Goal: Communication & Community: Share content

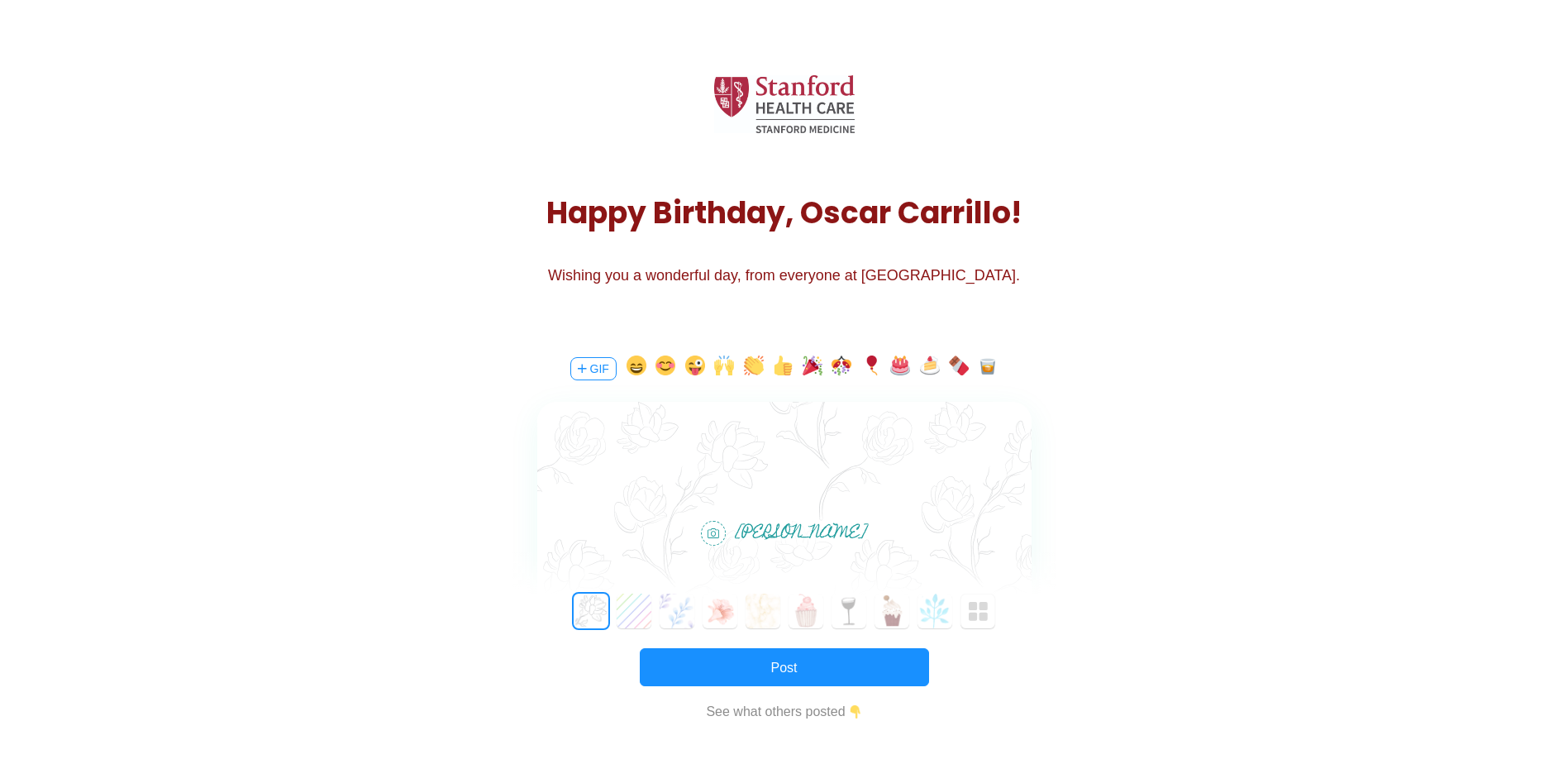
scroll to position [83, 0]
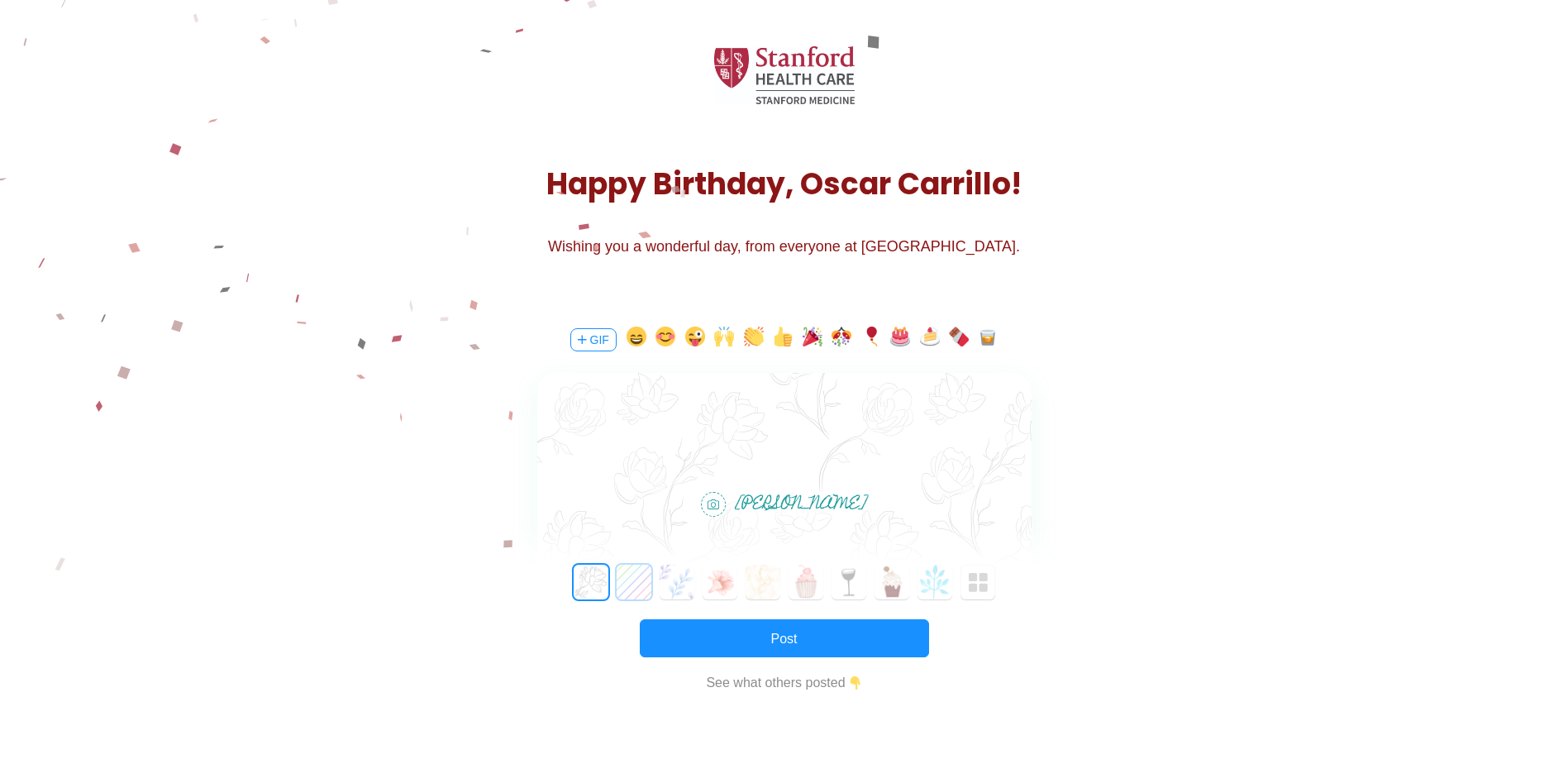
click at [643, 588] on button "1" at bounding box center [634, 581] width 35 height 35
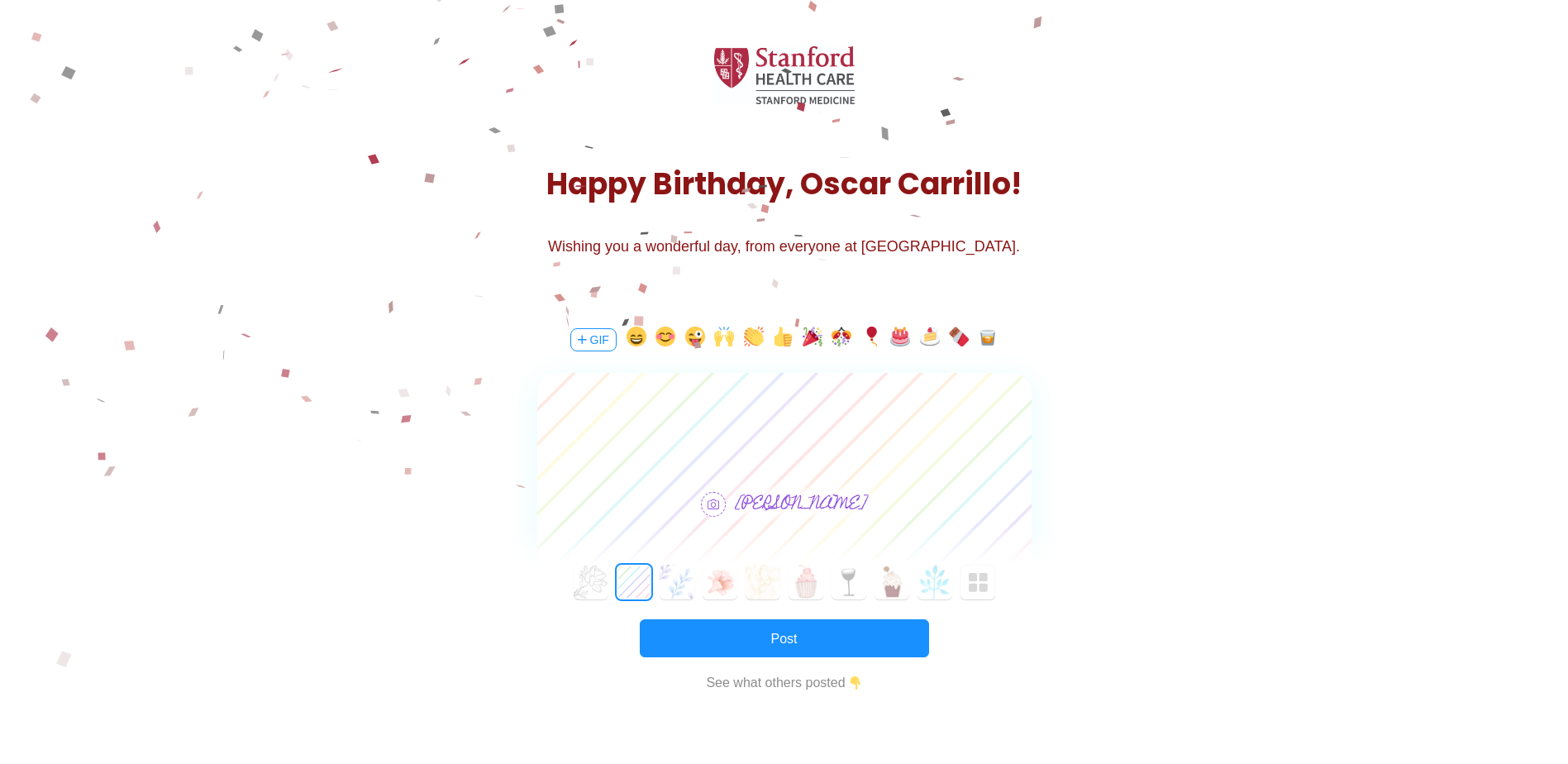
click at [655, 596] on div "0 1 2 3 4 5 6 7 8 9 10 11 12 13 14 15 16 17 18 19 20 21 22 23 24 25 26 27 28 29…" at bounding box center [784, 581] width 544 height 35
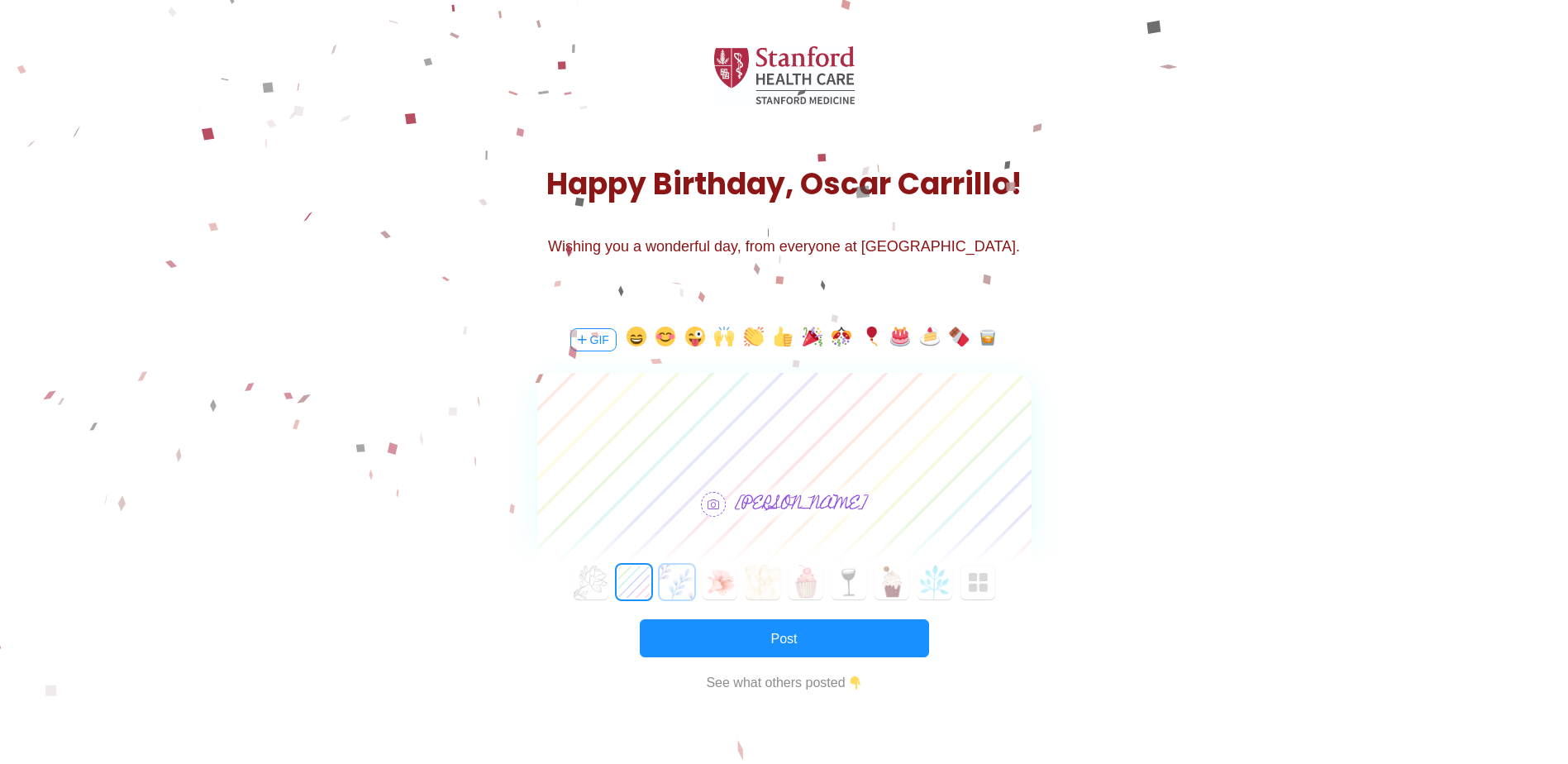
click at [677, 599] on button "2" at bounding box center [676, 581] width 35 height 35
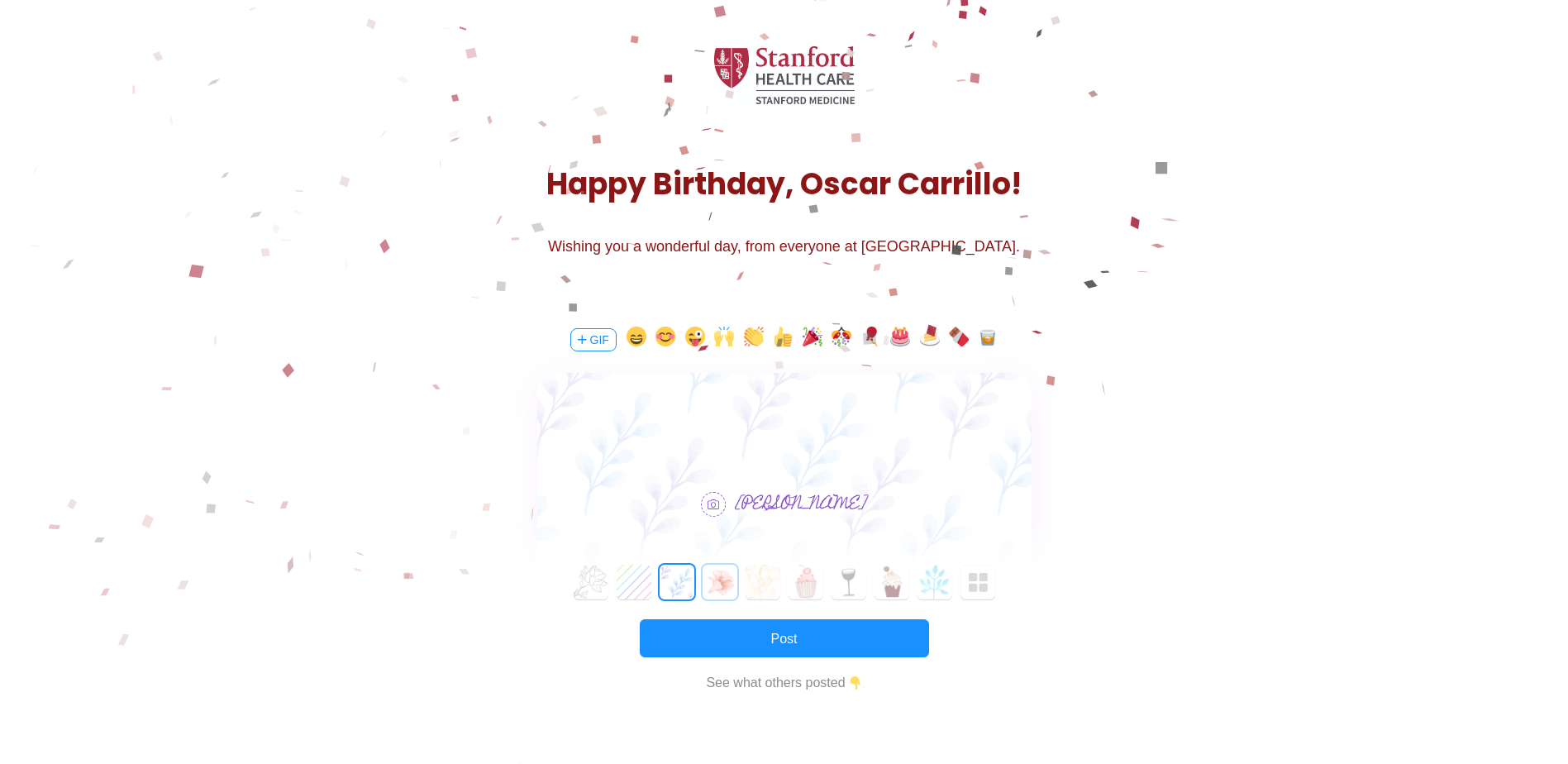
click at [712, 594] on button "3" at bounding box center [720, 581] width 35 height 35
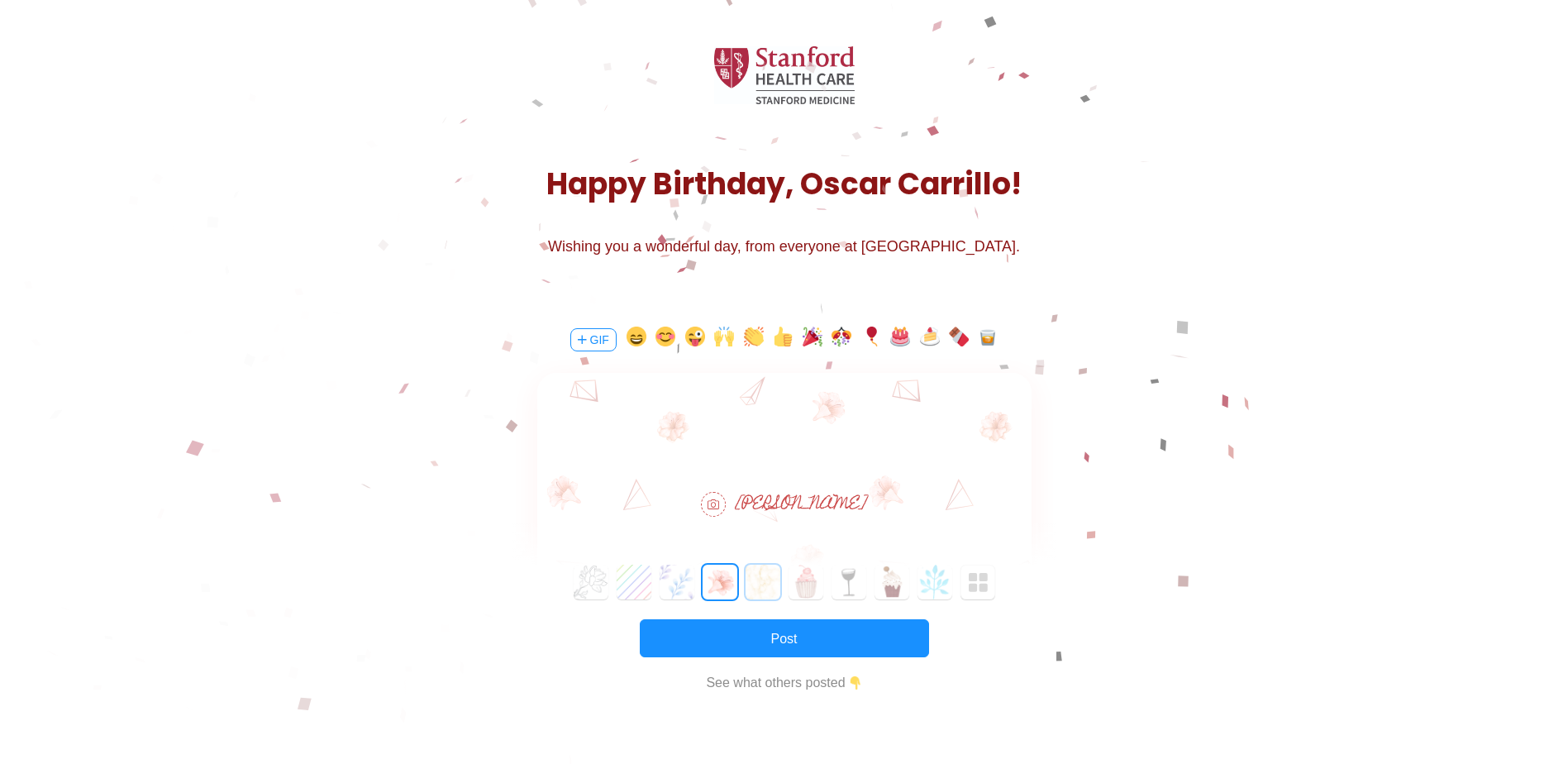
click at [772, 585] on button "4" at bounding box center [763, 581] width 35 height 35
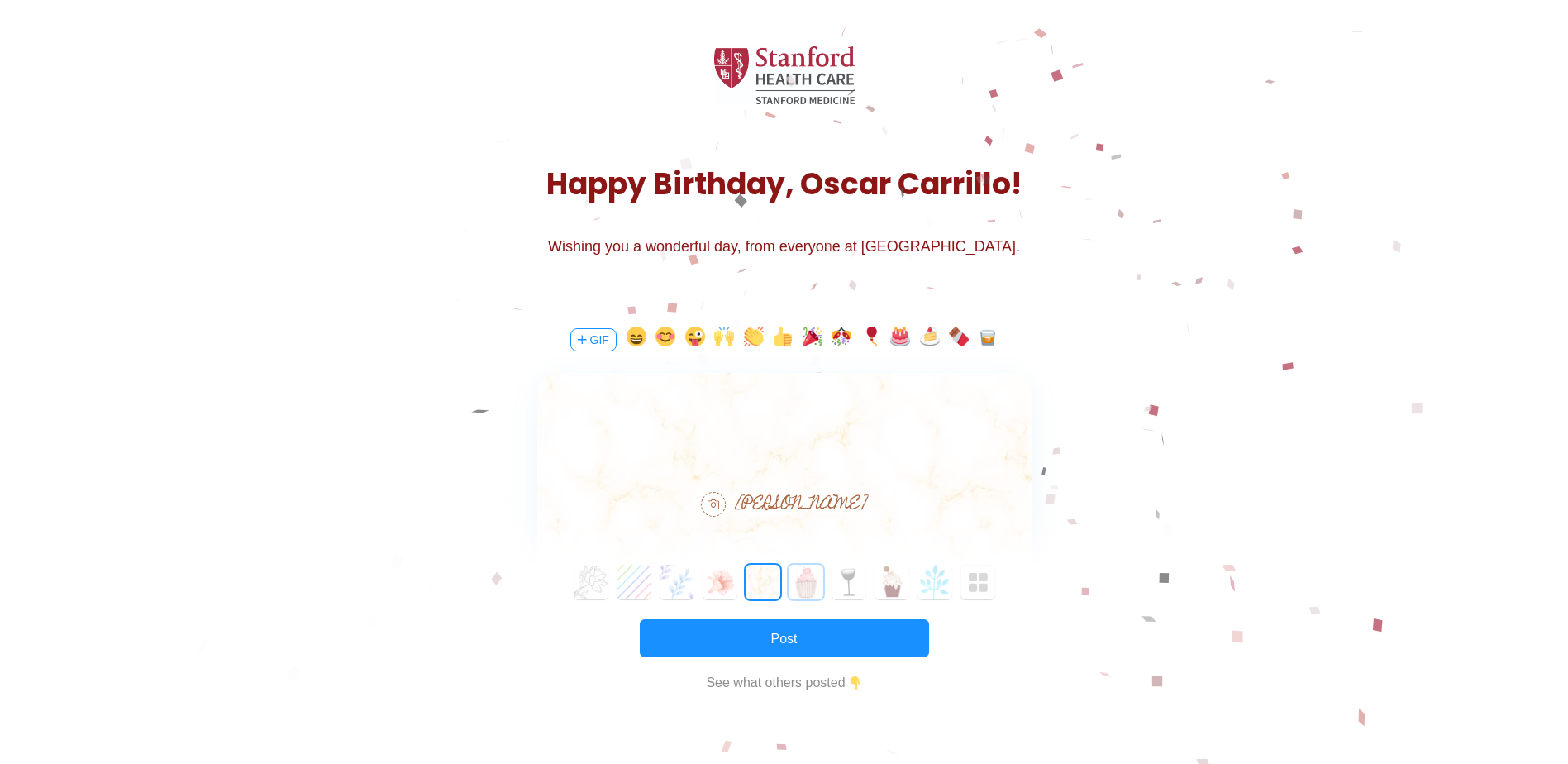
click at [811, 587] on button "5" at bounding box center [806, 581] width 35 height 35
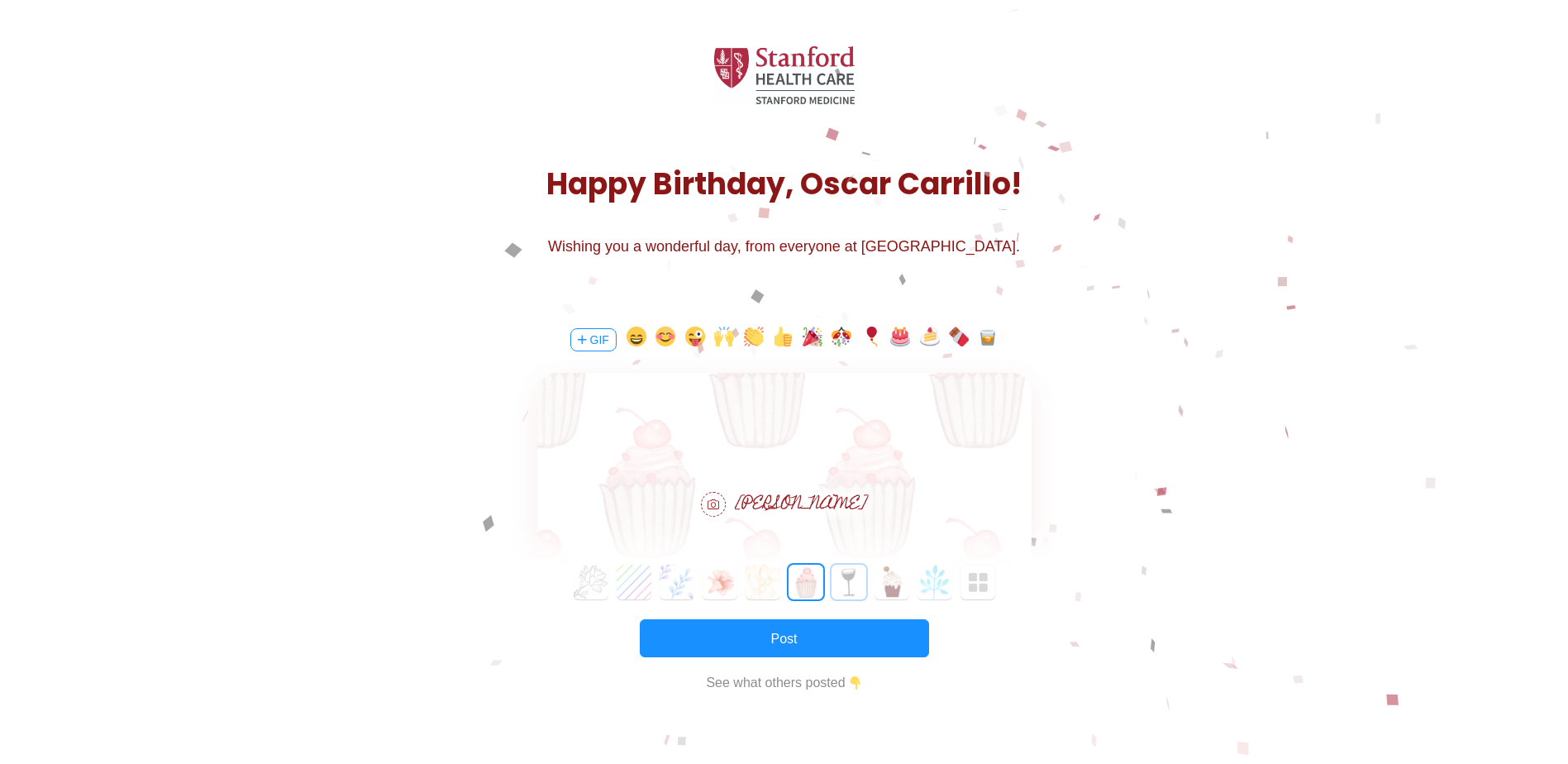
click at [831, 585] on button "6" at bounding box center [848, 581] width 35 height 35
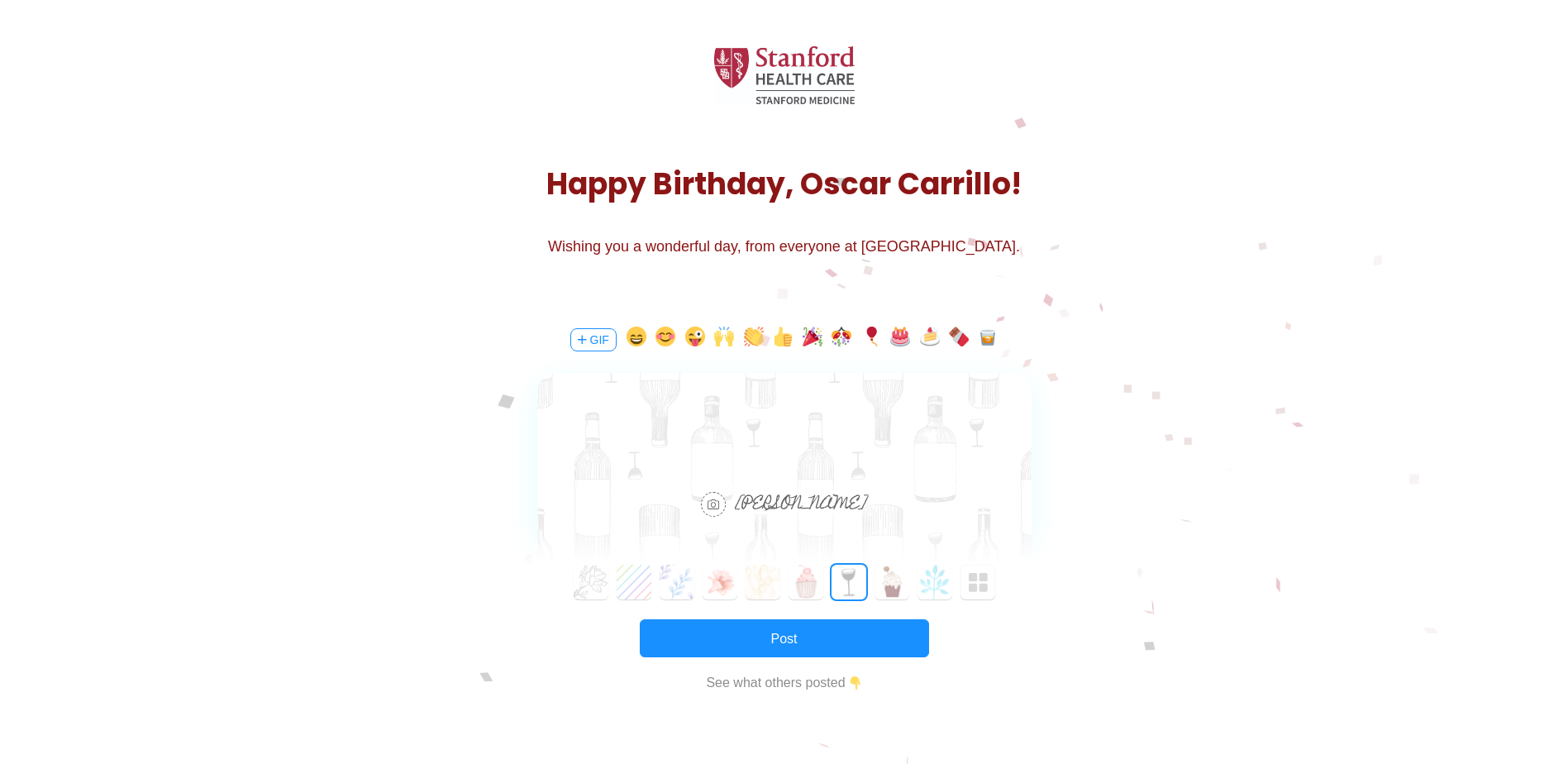
click at [861, 583] on button "6" at bounding box center [848, 581] width 35 height 35
click at [893, 588] on button "7" at bounding box center [892, 581] width 35 height 35
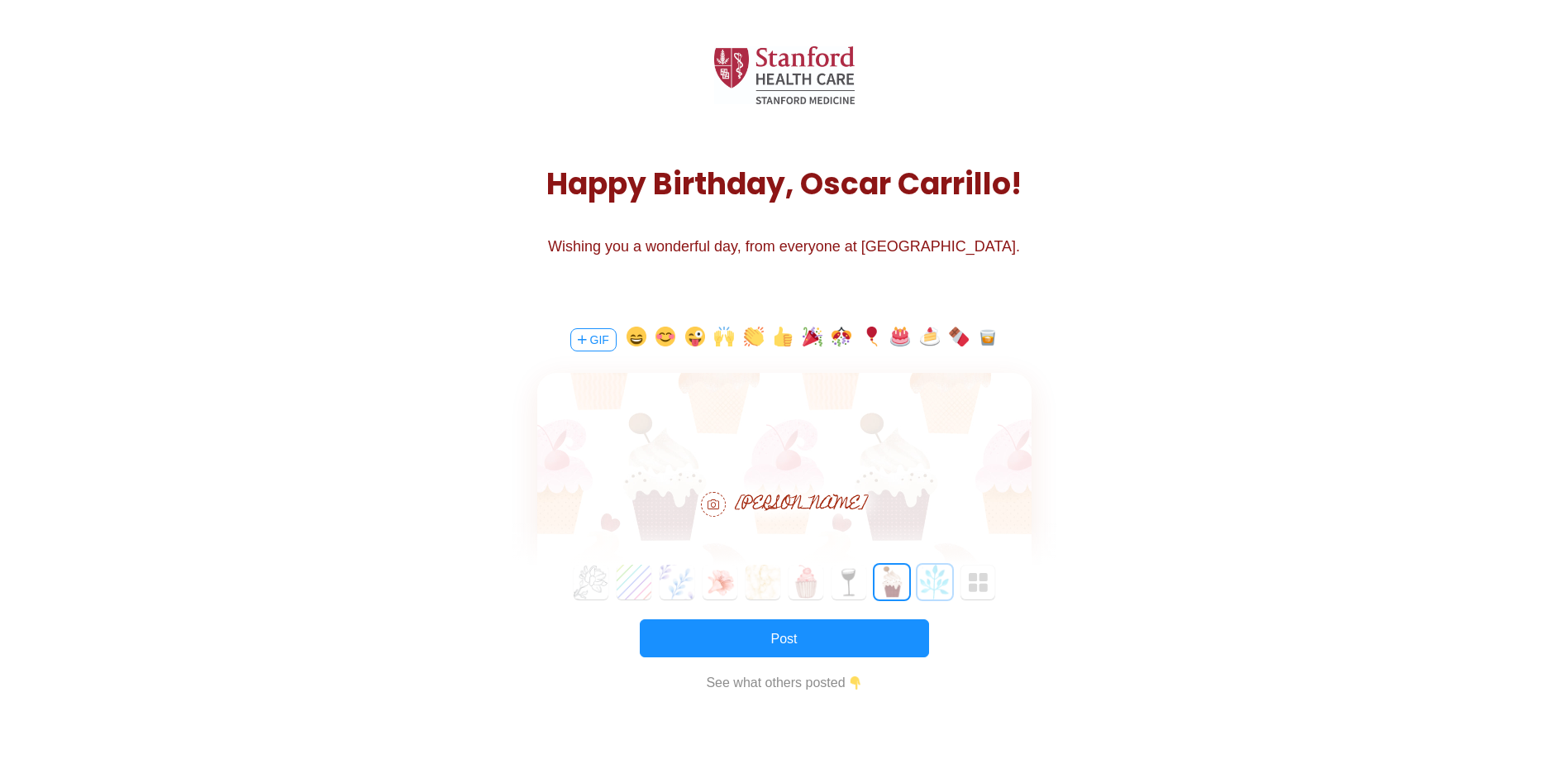
click at [920, 583] on button "8" at bounding box center [935, 581] width 35 height 35
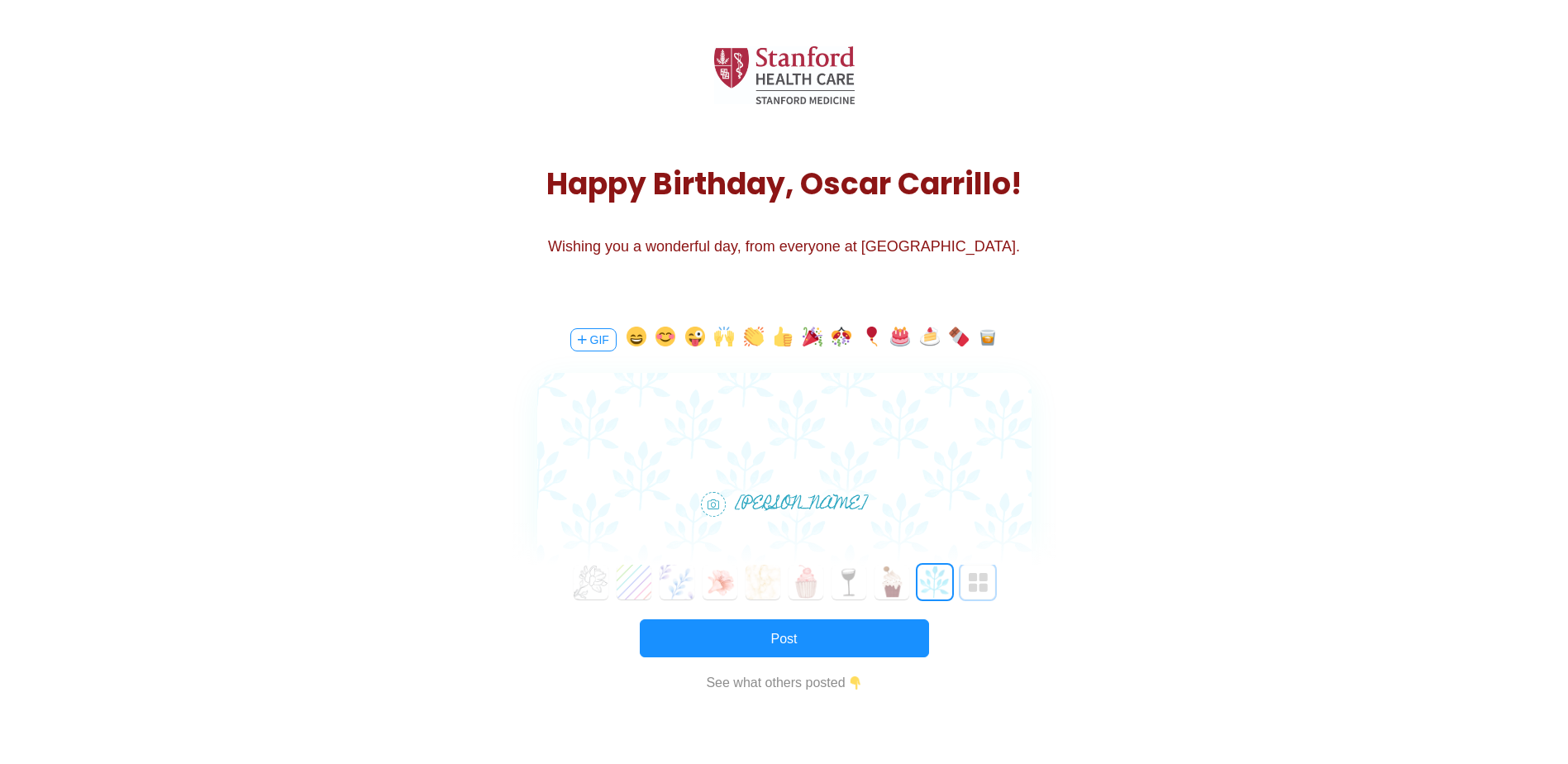
click at [982, 581] on img "button" at bounding box center [978, 582] width 20 height 20
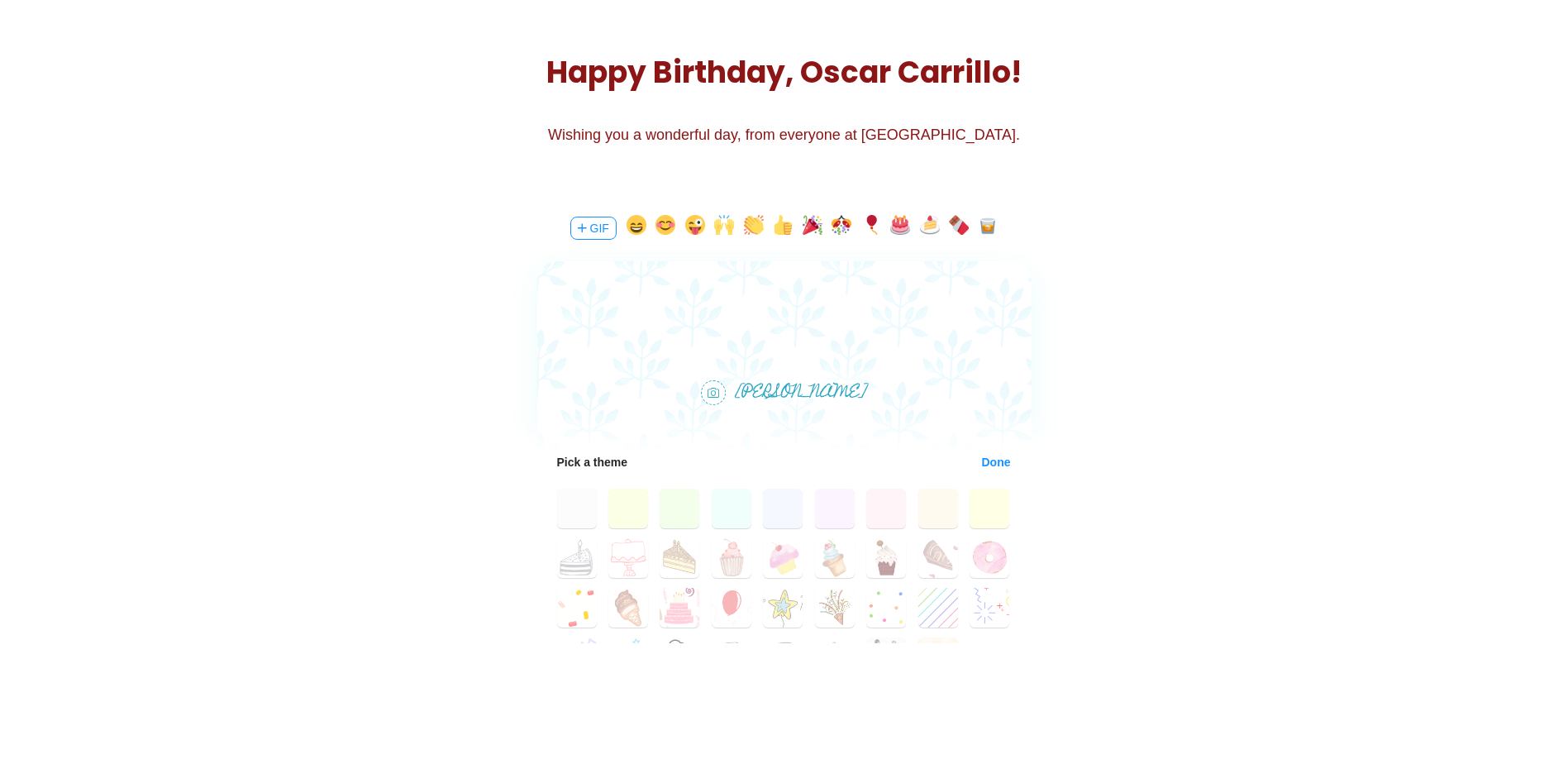
scroll to position [165, 0]
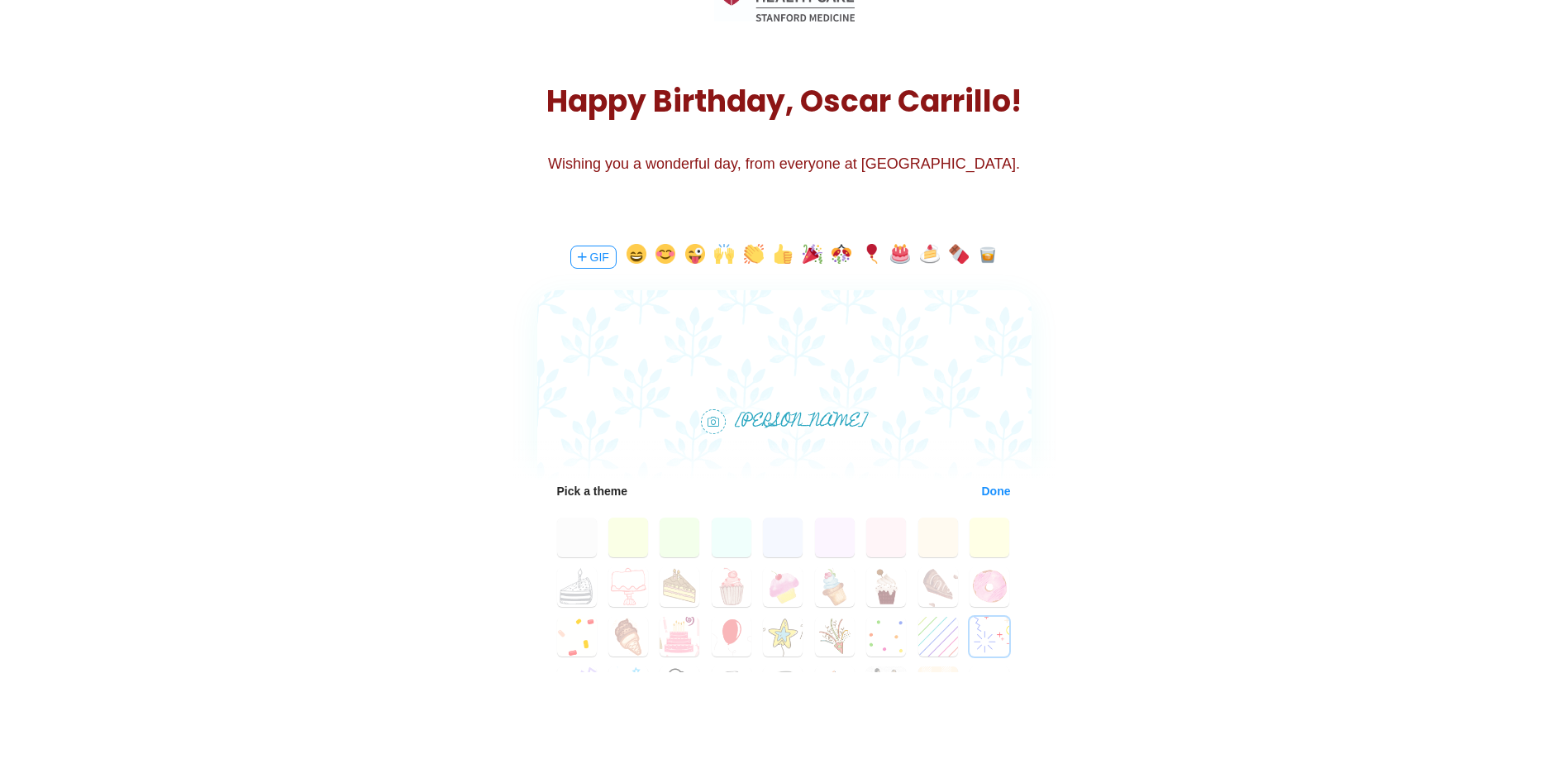
click at [972, 636] on button "26" at bounding box center [989, 636] width 39 height 39
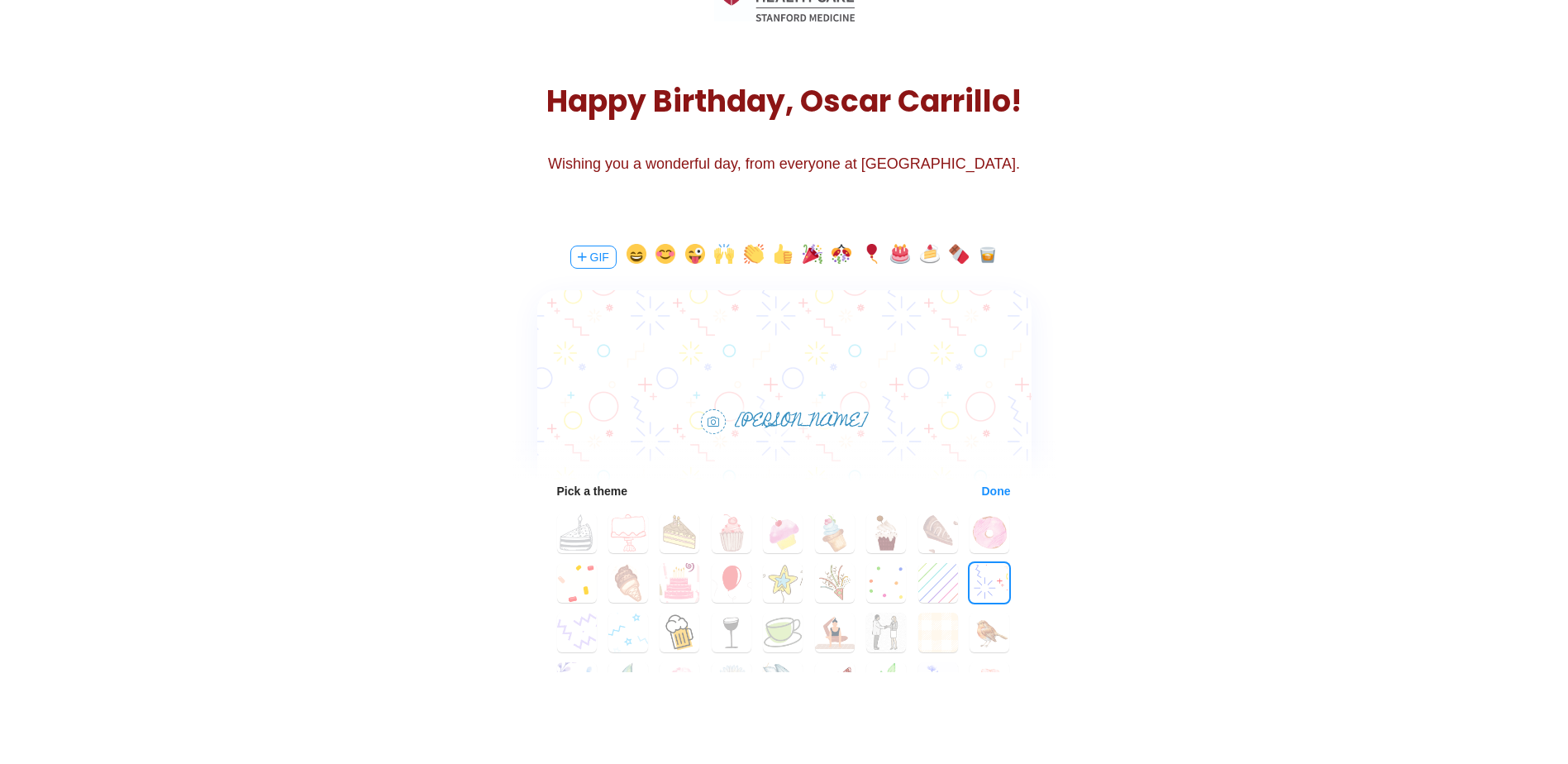
scroll to position [83, 0]
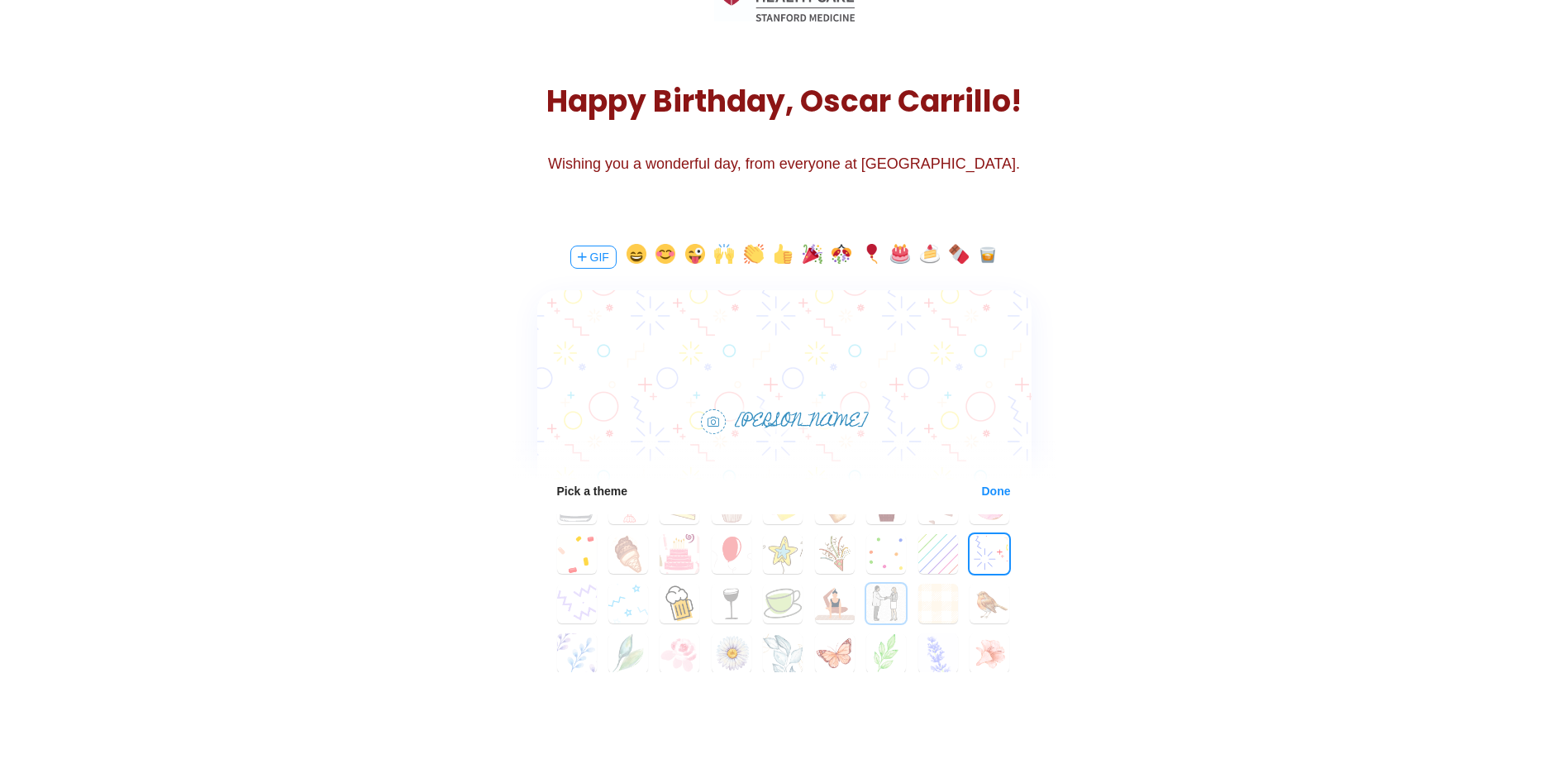
click at [891, 600] on button "33" at bounding box center [885, 603] width 39 height 39
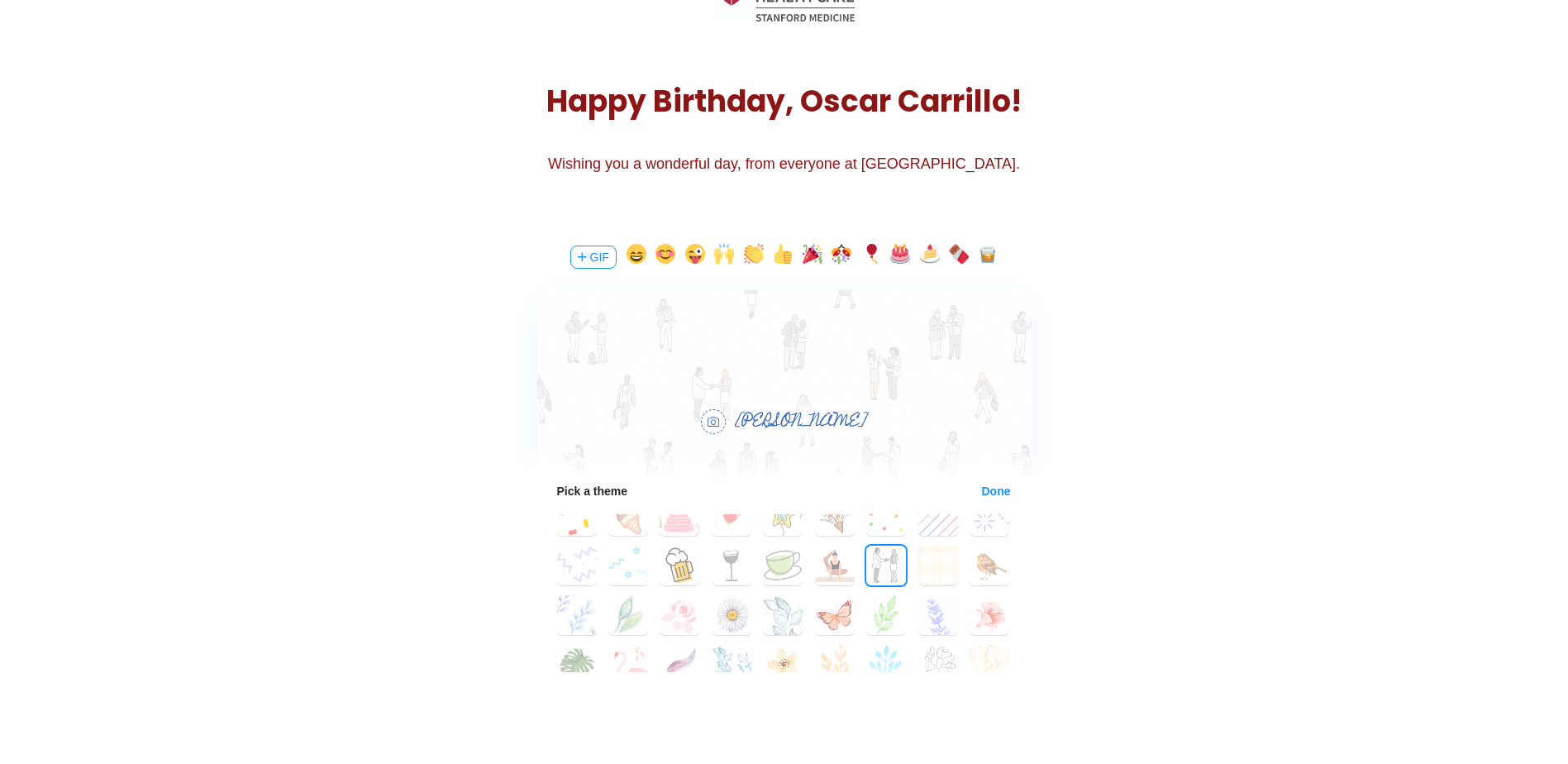
scroll to position [153, 0]
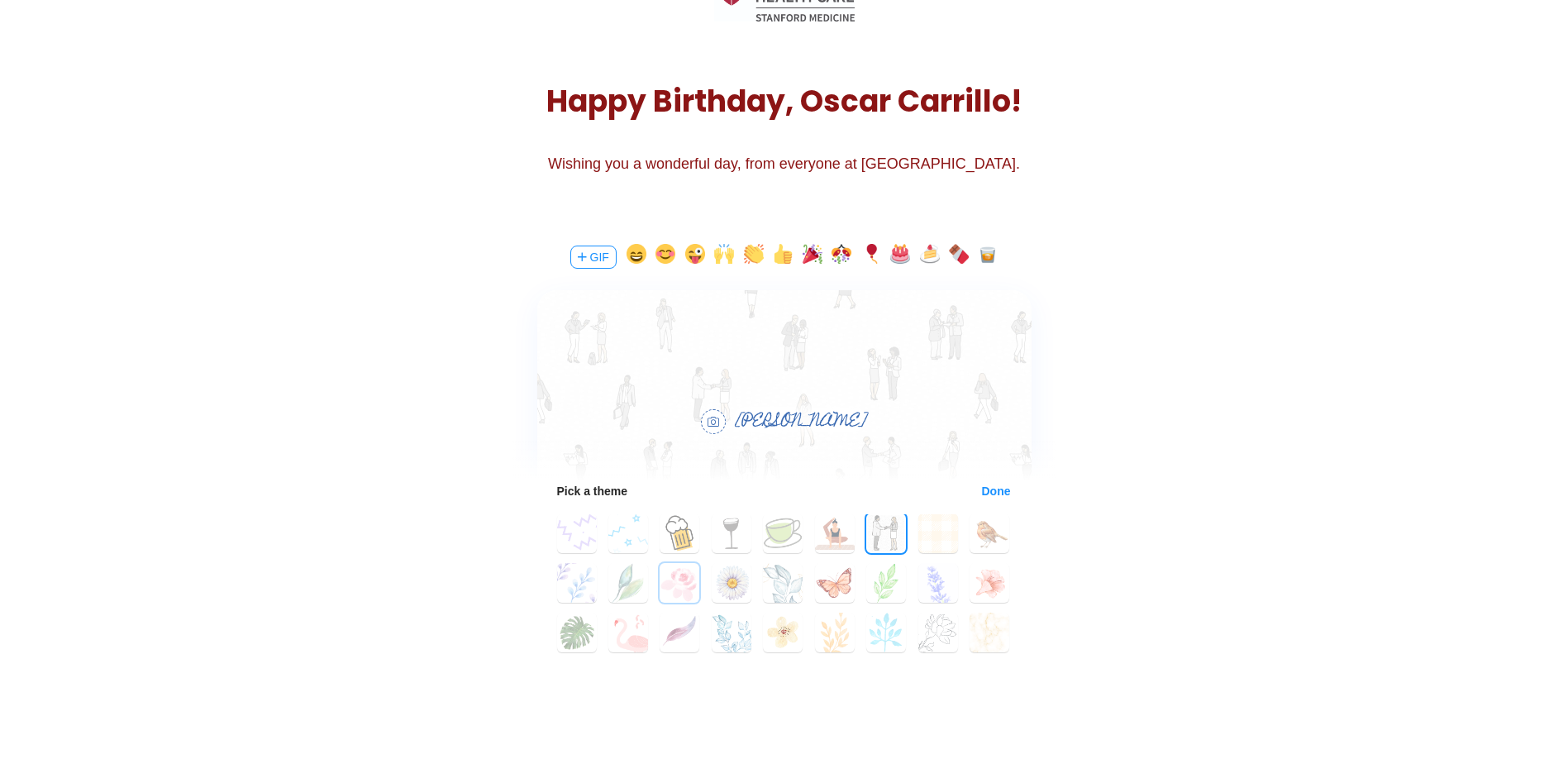
click at [686, 599] on button "38" at bounding box center [678, 582] width 39 height 39
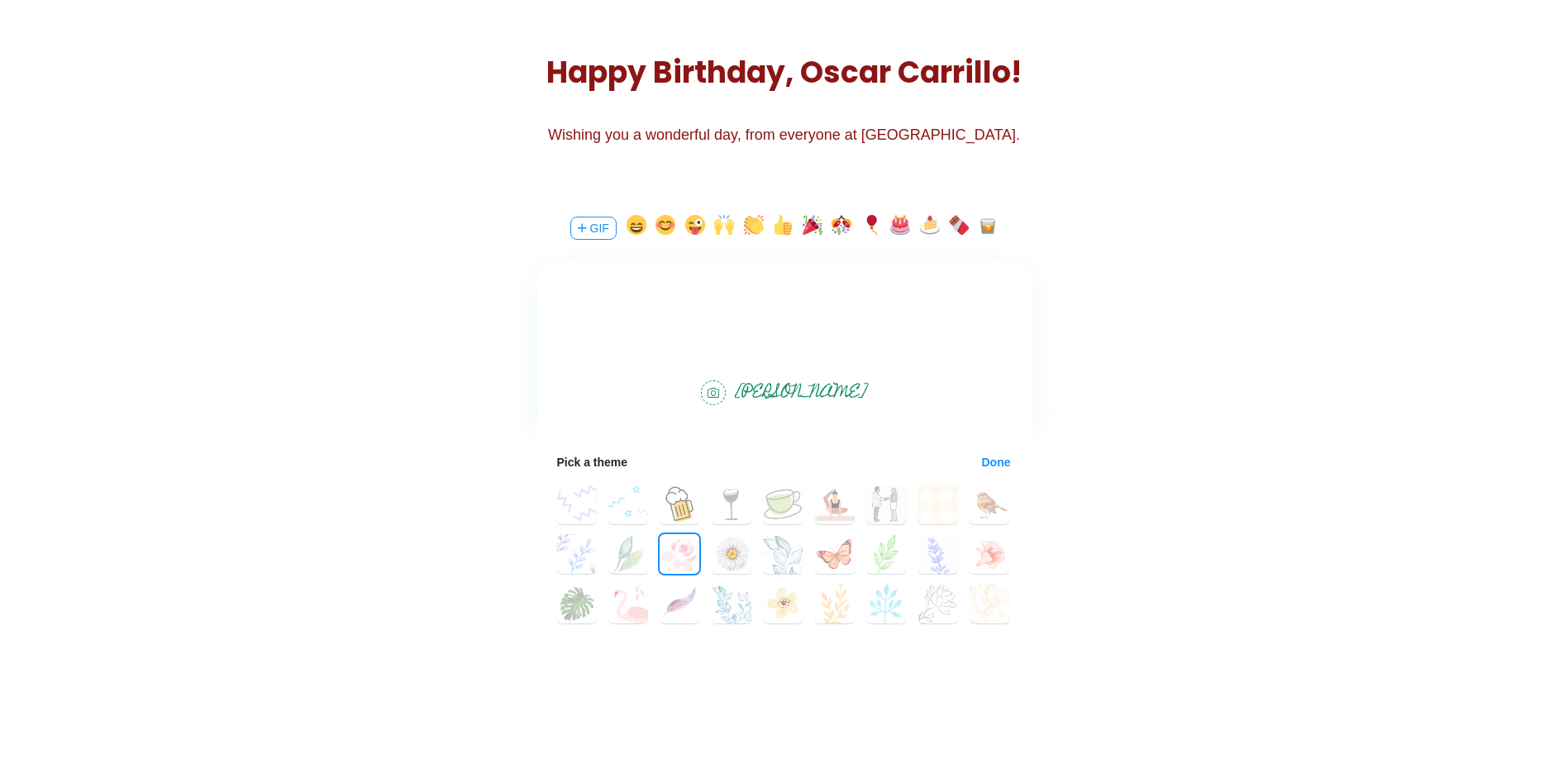
scroll to position [165, 0]
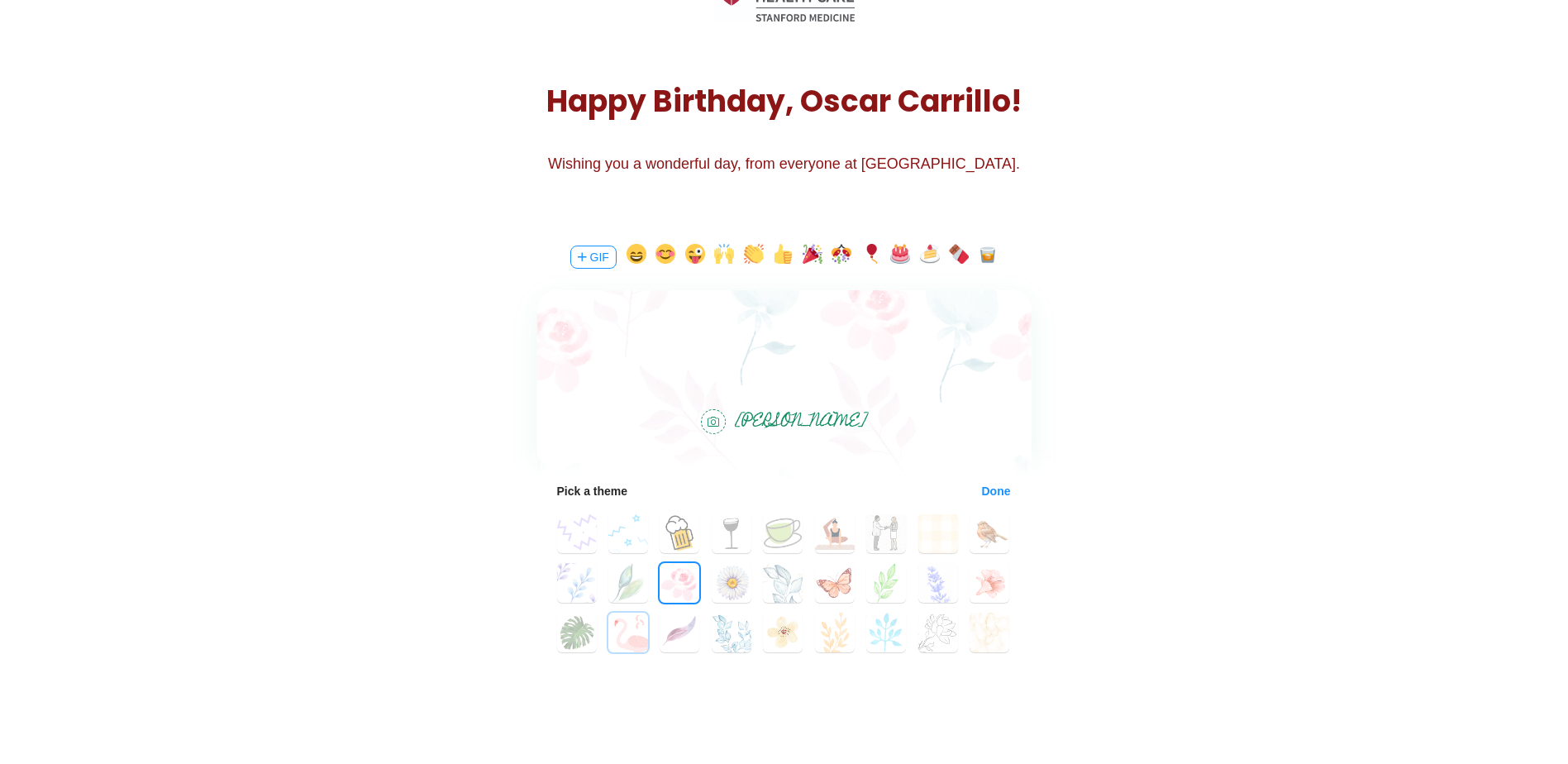
click at [620, 635] on button "46" at bounding box center [627, 631] width 39 height 39
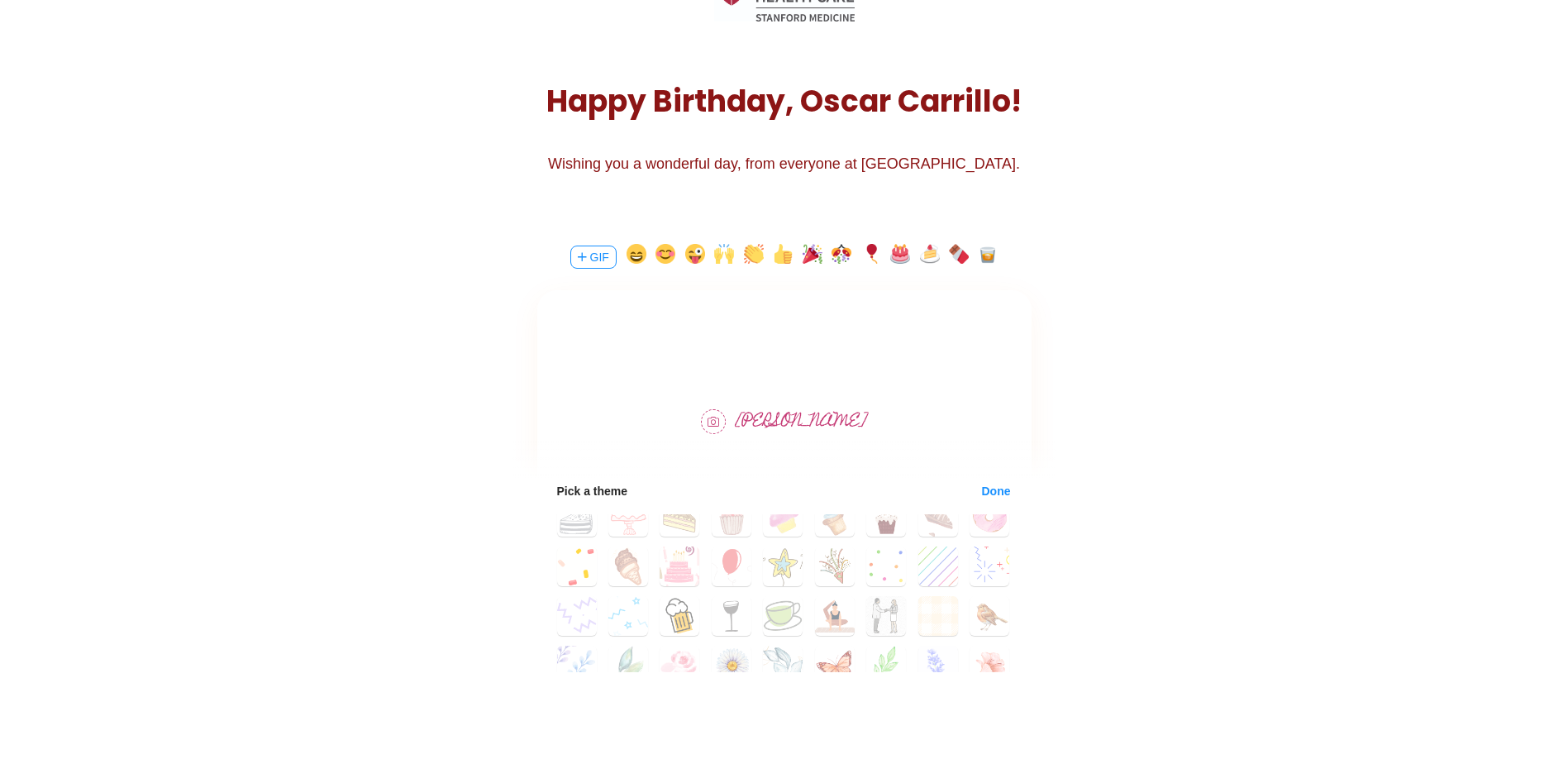
scroll to position [0, 0]
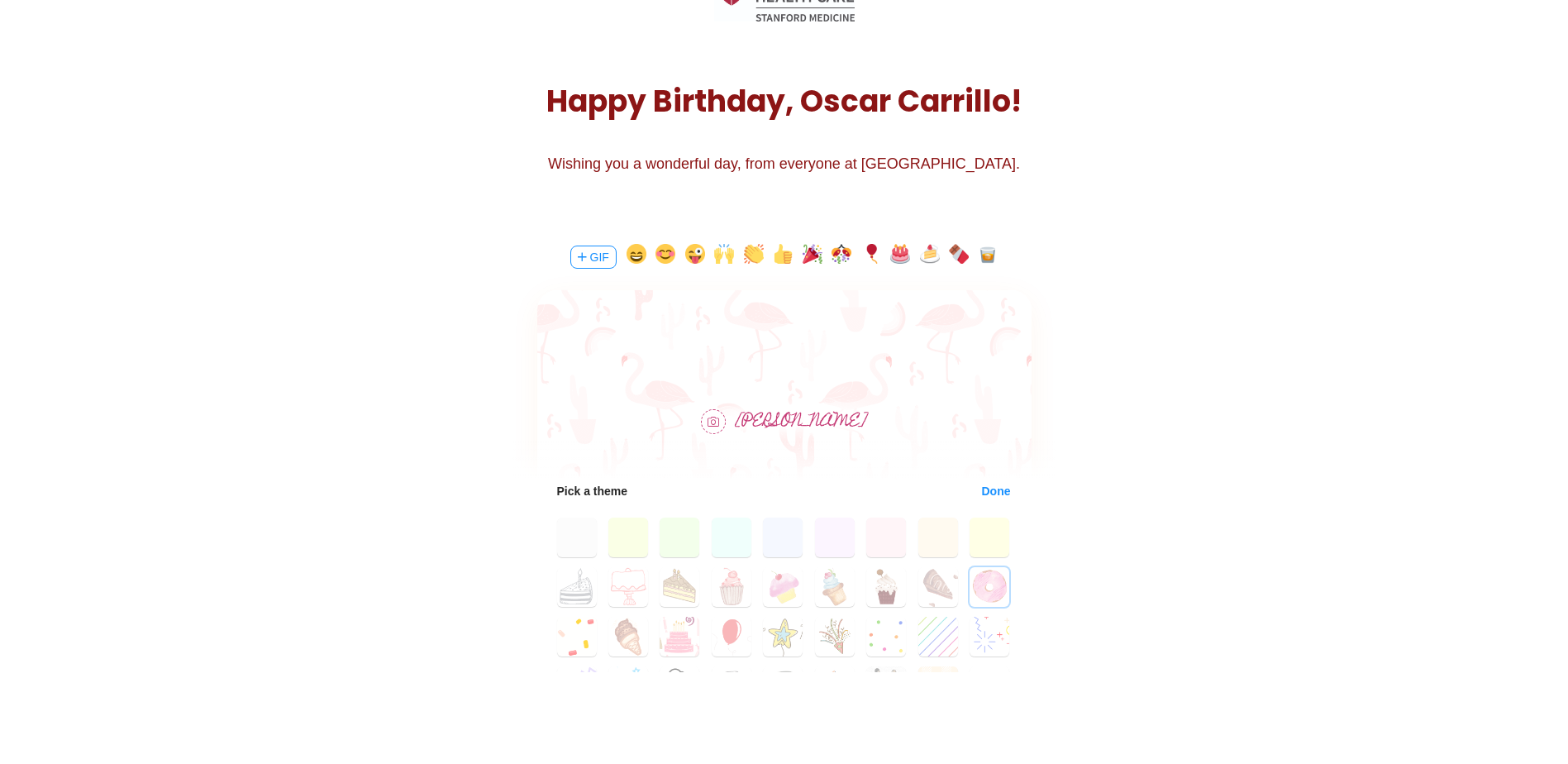
click at [984, 590] on button "17" at bounding box center [989, 586] width 39 height 39
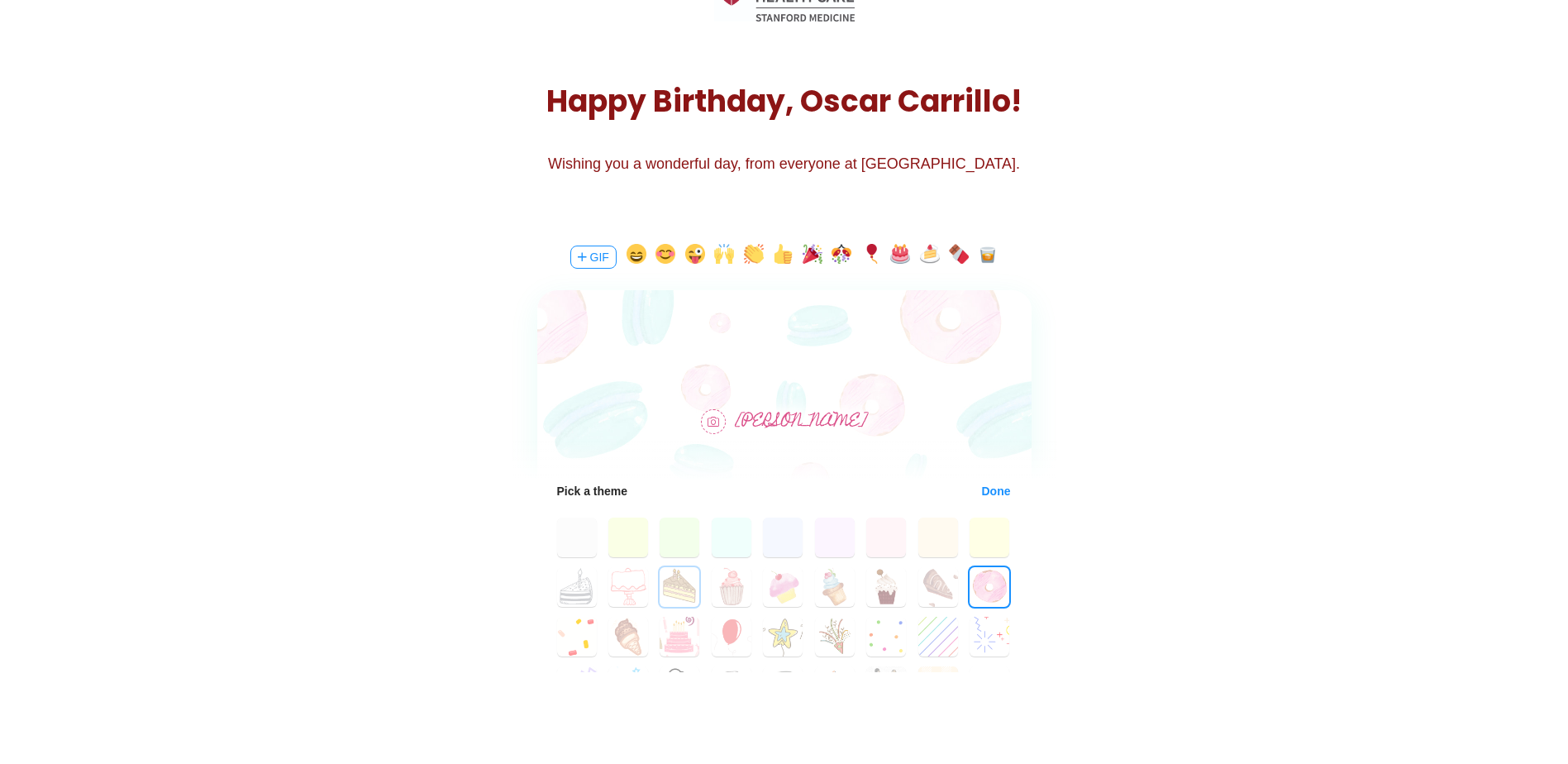
click at [663, 598] on button "11" at bounding box center [678, 586] width 39 height 39
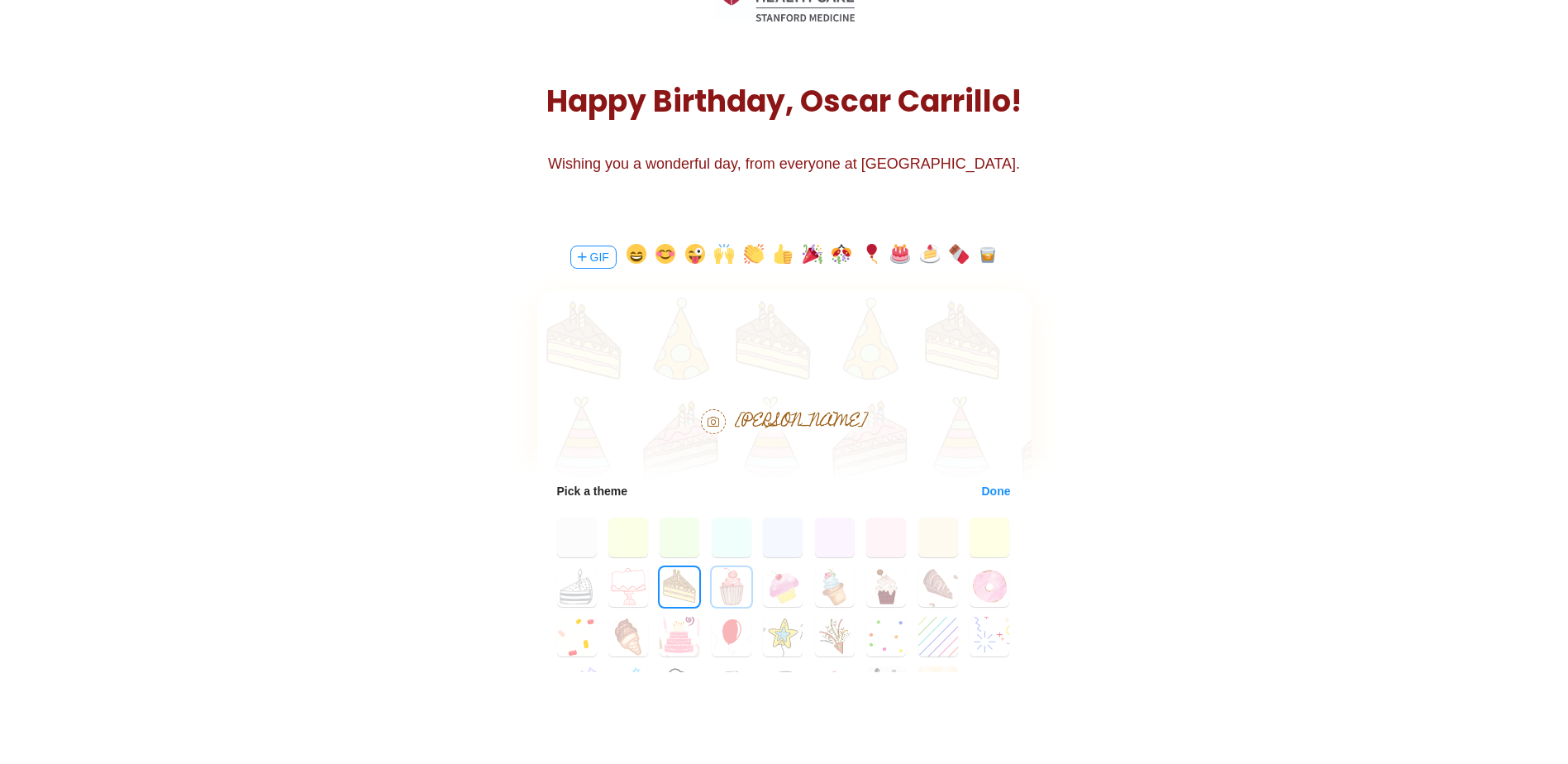
click at [717, 588] on button "12" at bounding box center [731, 586] width 39 height 39
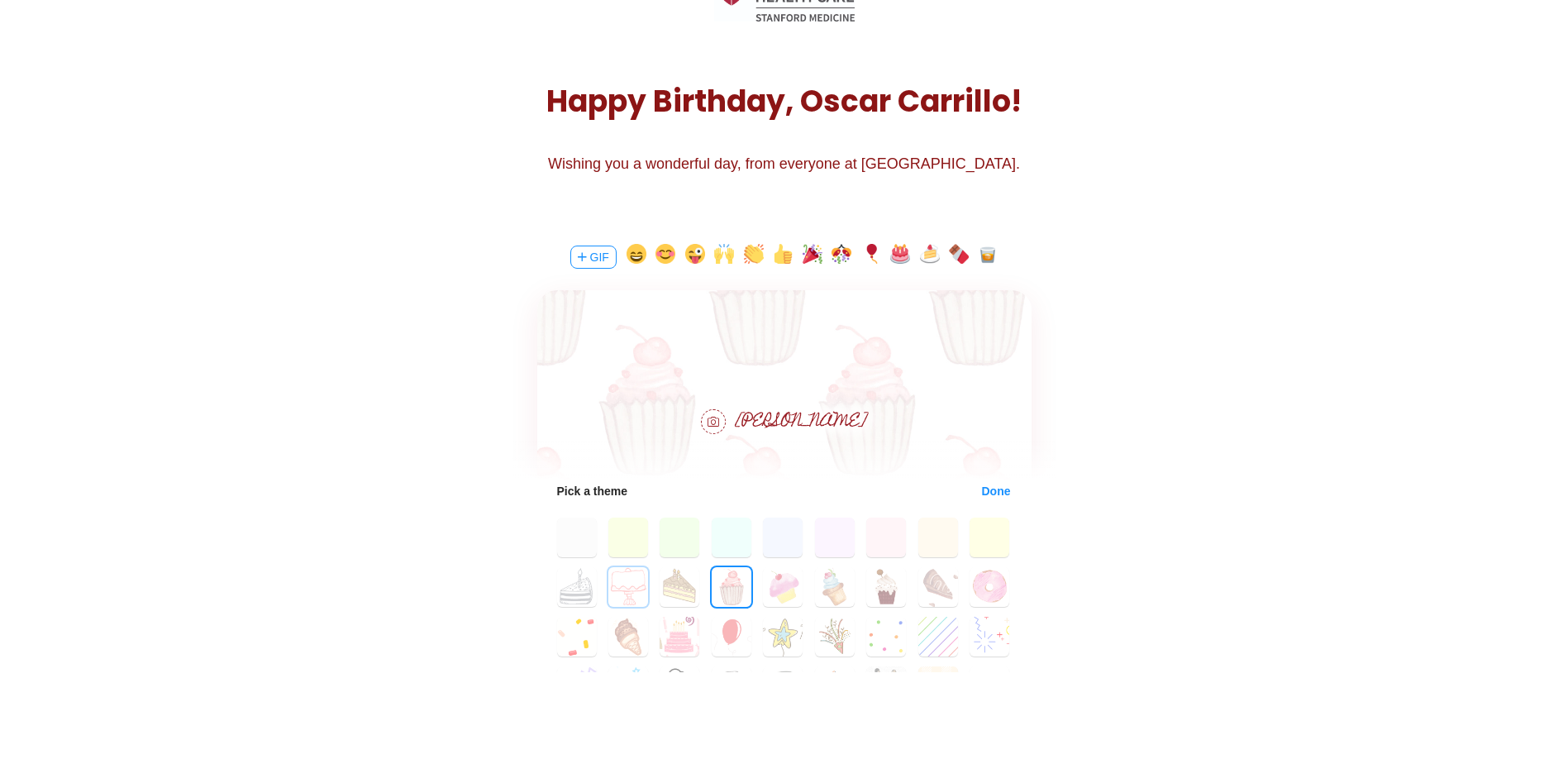
click at [644, 589] on button "10" at bounding box center [627, 586] width 39 height 39
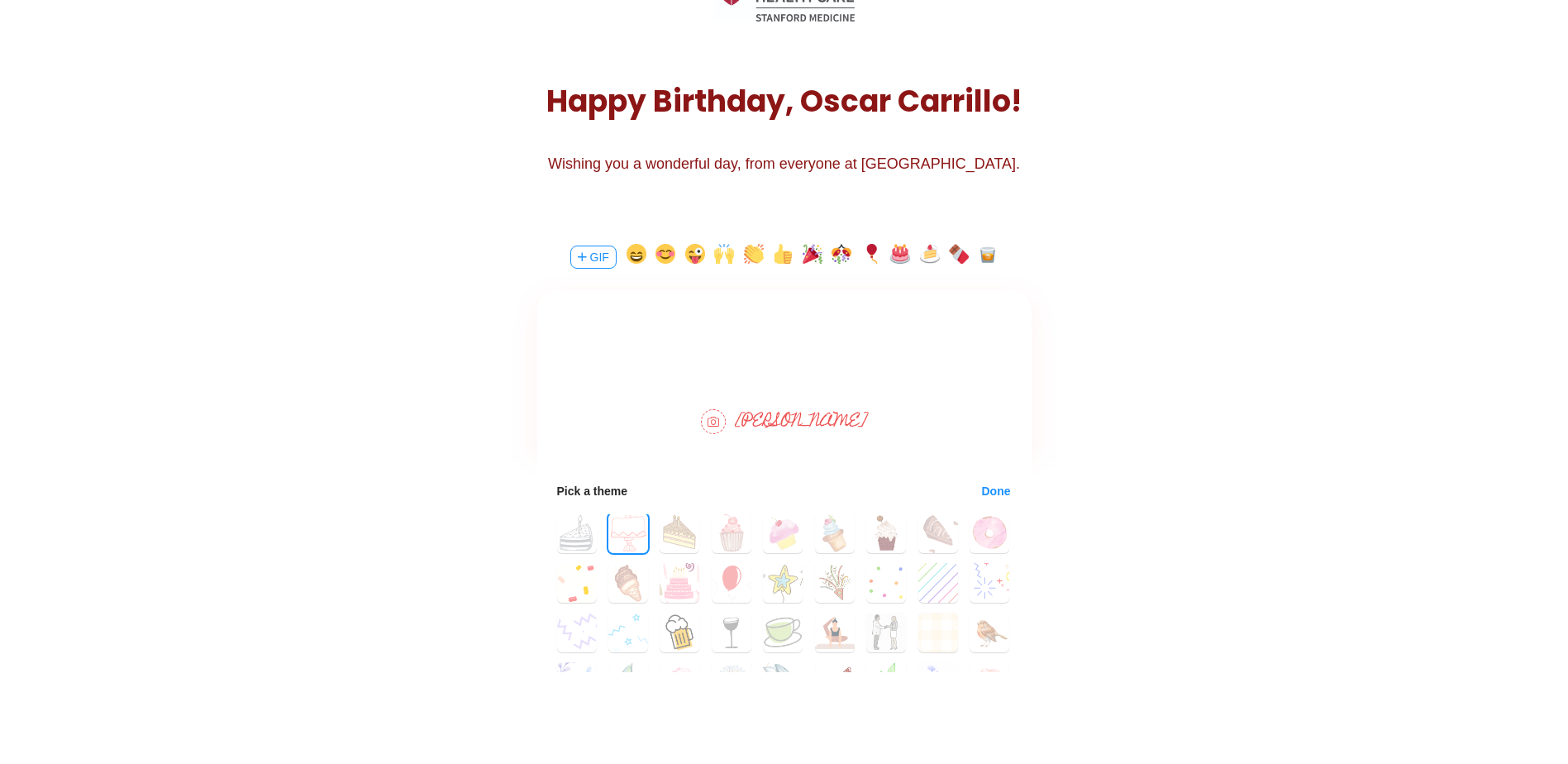
scroll to position [83, 0]
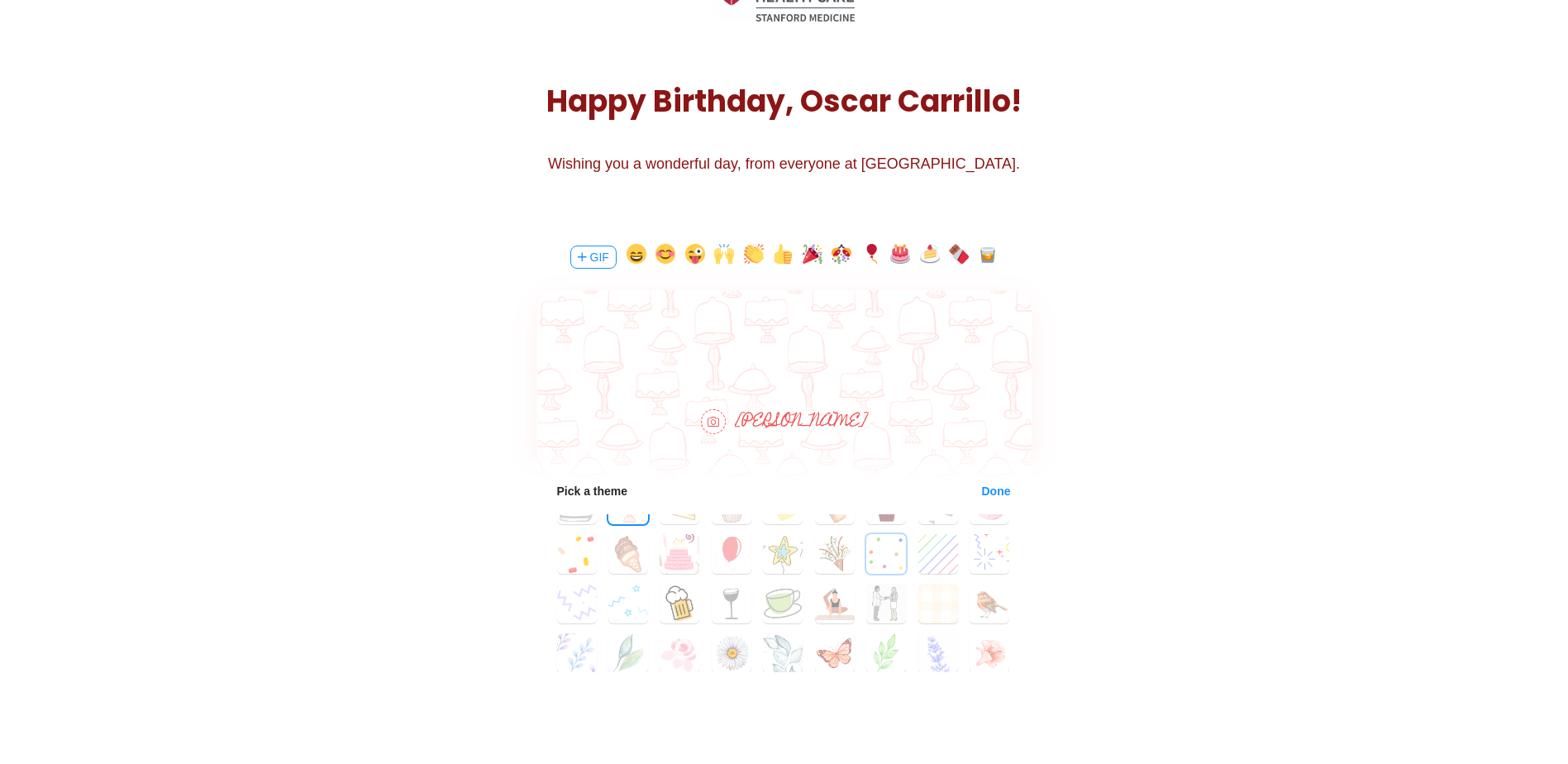
click at [876, 558] on button "24" at bounding box center [885, 554] width 39 height 39
click at [924, 562] on button "25" at bounding box center [938, 554] width 39 height 39
click at [985, 555] on button "26" at bounding box center [989, 554] width 39 height 39
click at [883, 558] on button "24" at bounding box center [885, 554] width 39 height 39
click at [624, 603] on button "28" at bounding box center [627, 603] width 39 height 39
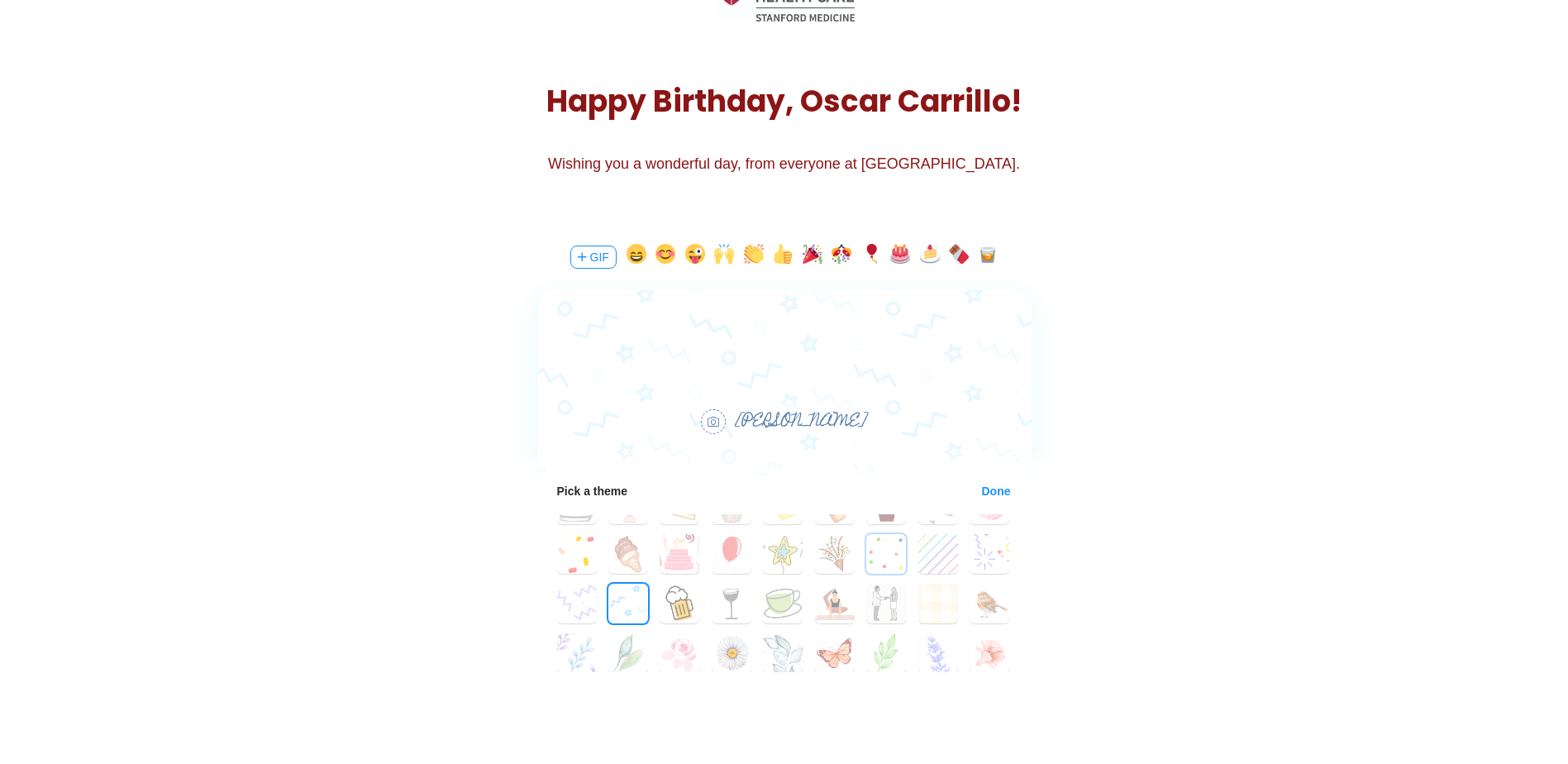
click at [876, 558] on button "24" at bounding box center [885, 554] width 39 height 39
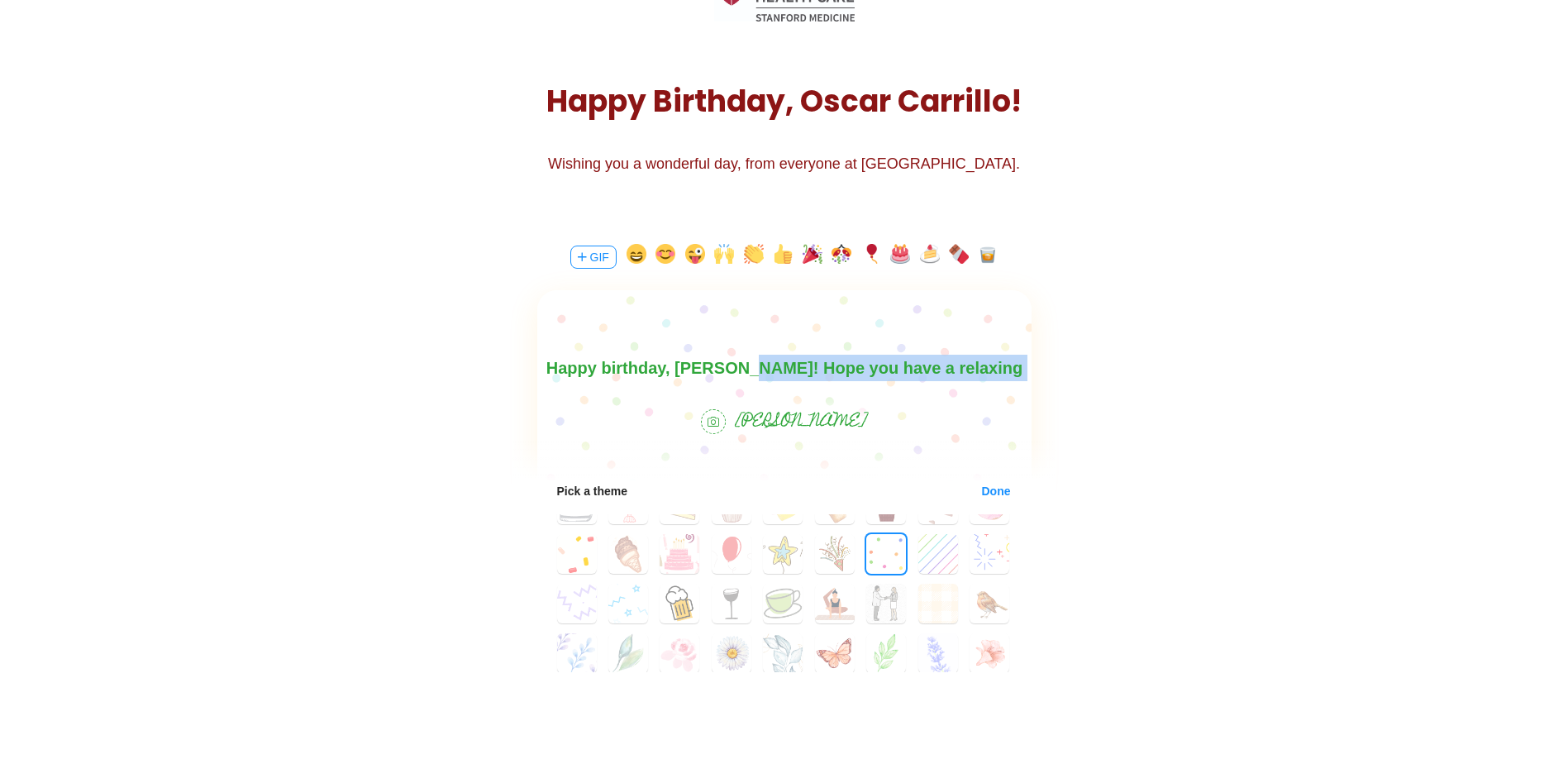
drag, startPoint x: 994, startPoint y: 367, endPoint x: 756, endPoint y: 381, distance: 238.4
click at [756, 380] on body "Happy birthday, [PERSON_NAME]! Hope you have a relaxing day and" at bounding box center [783, 381] width 494 height 53
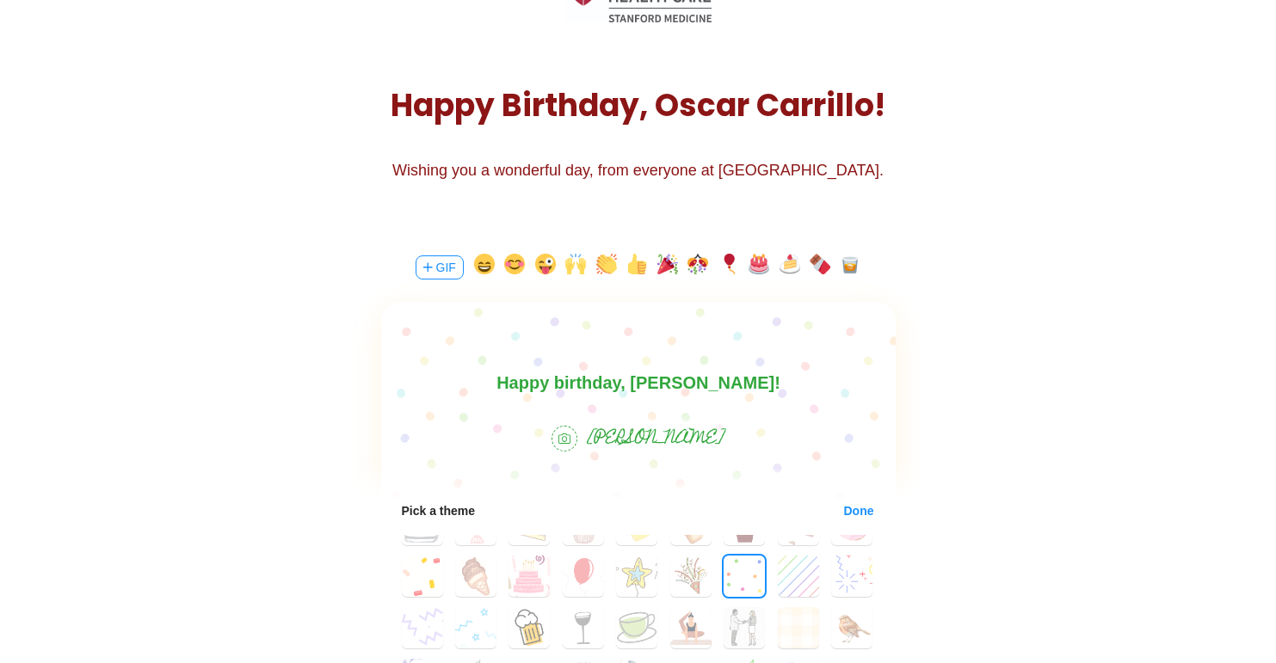
click at [838, 372] on body "Happy birthday, [PERSON_NAME]!" at bounding box center [637, 383] width 514 height 28
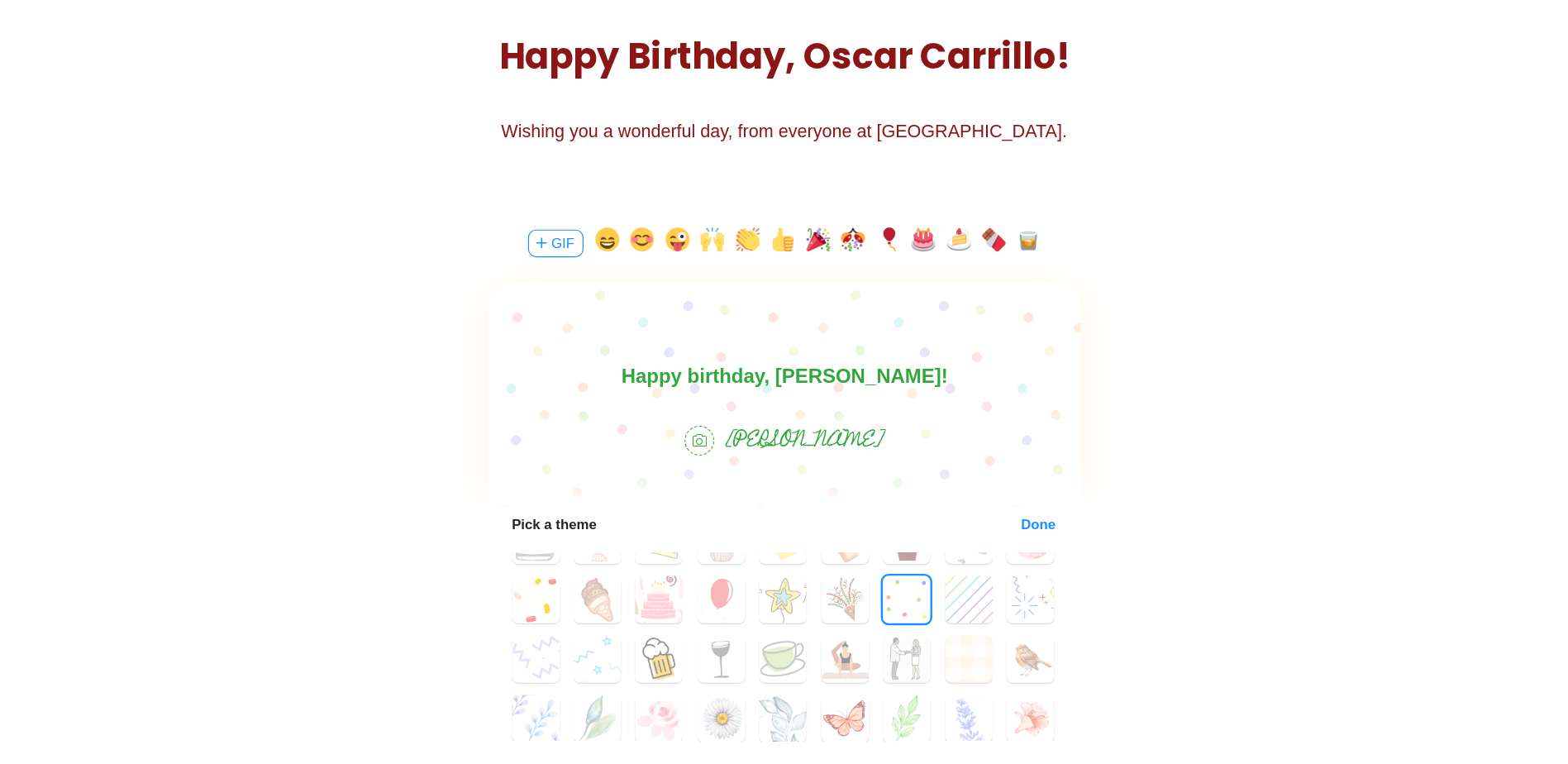
scroll to position [248, 0]
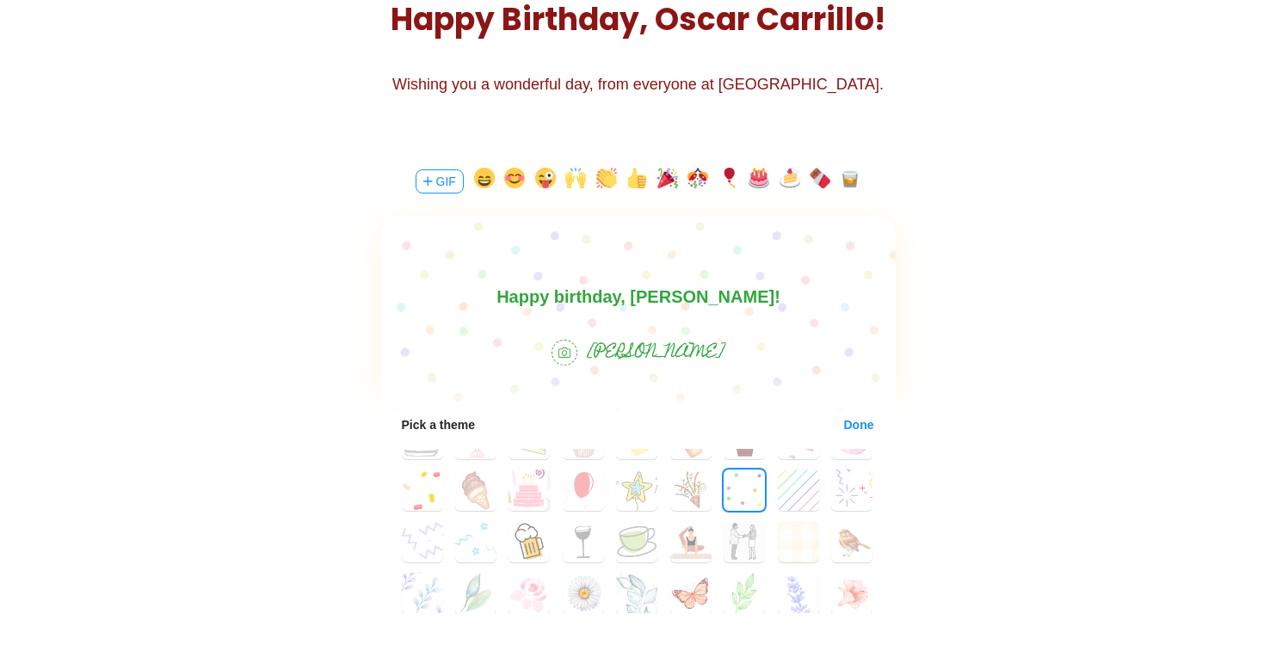
drag, startPoint x: 95, startPoint y: 596, endPoint x: 240, endPoint y: 589, distance: 145.5
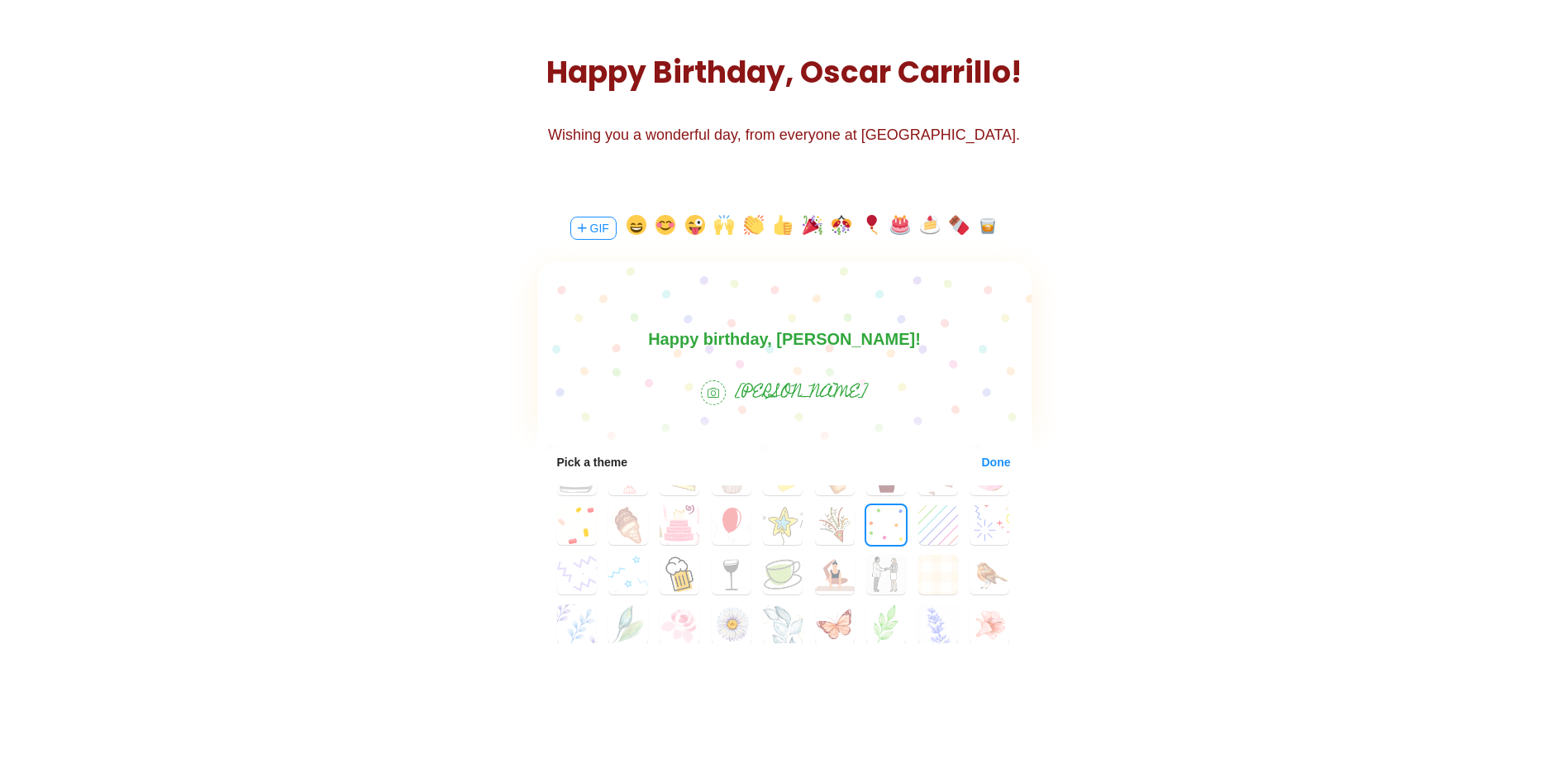
scroll to position [165, 0]
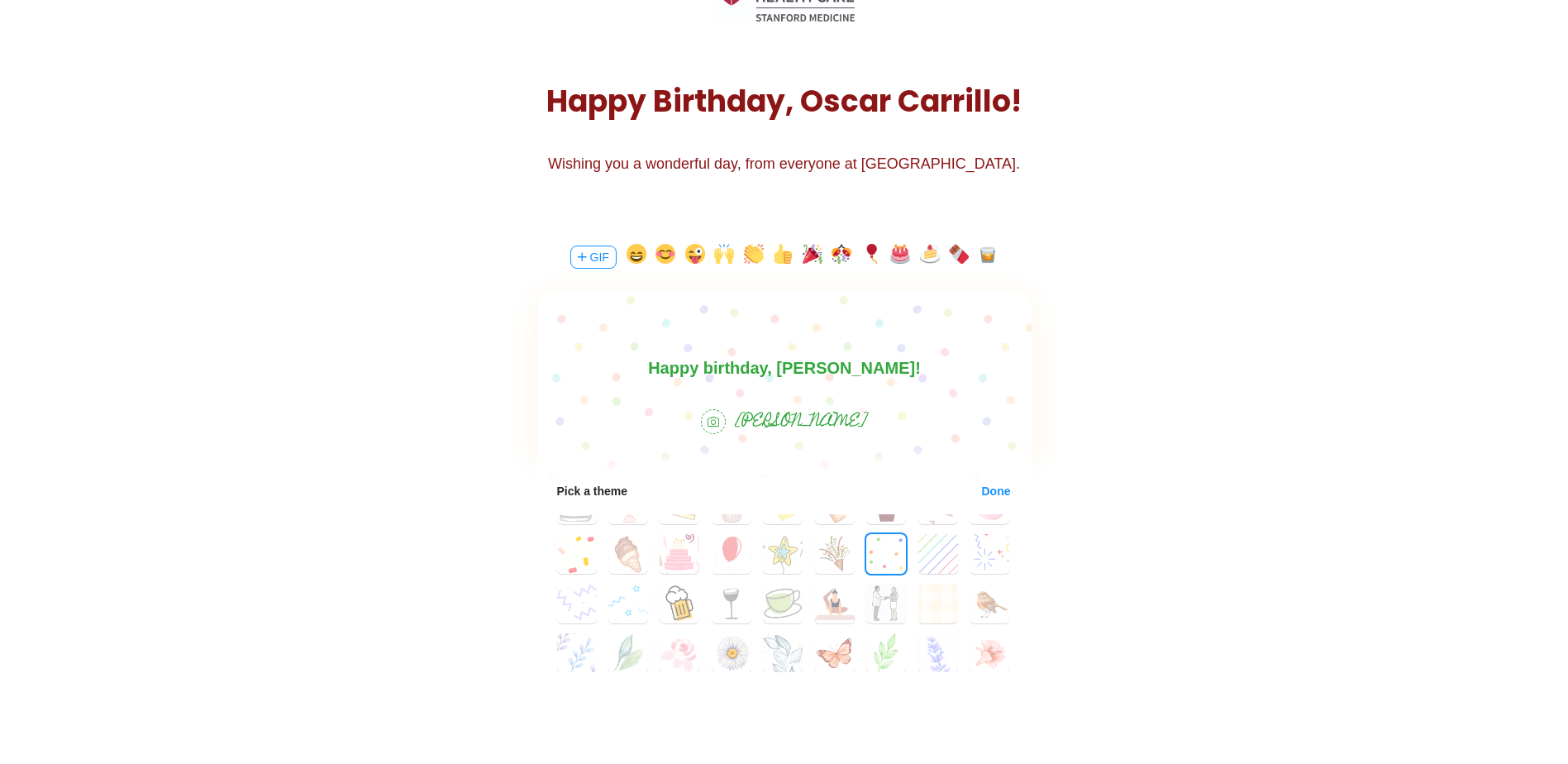
click at [941, 375] on body "Happy birthday, [PERSON_NAME]!" at bounding box center [783, 368] width 494 height 27
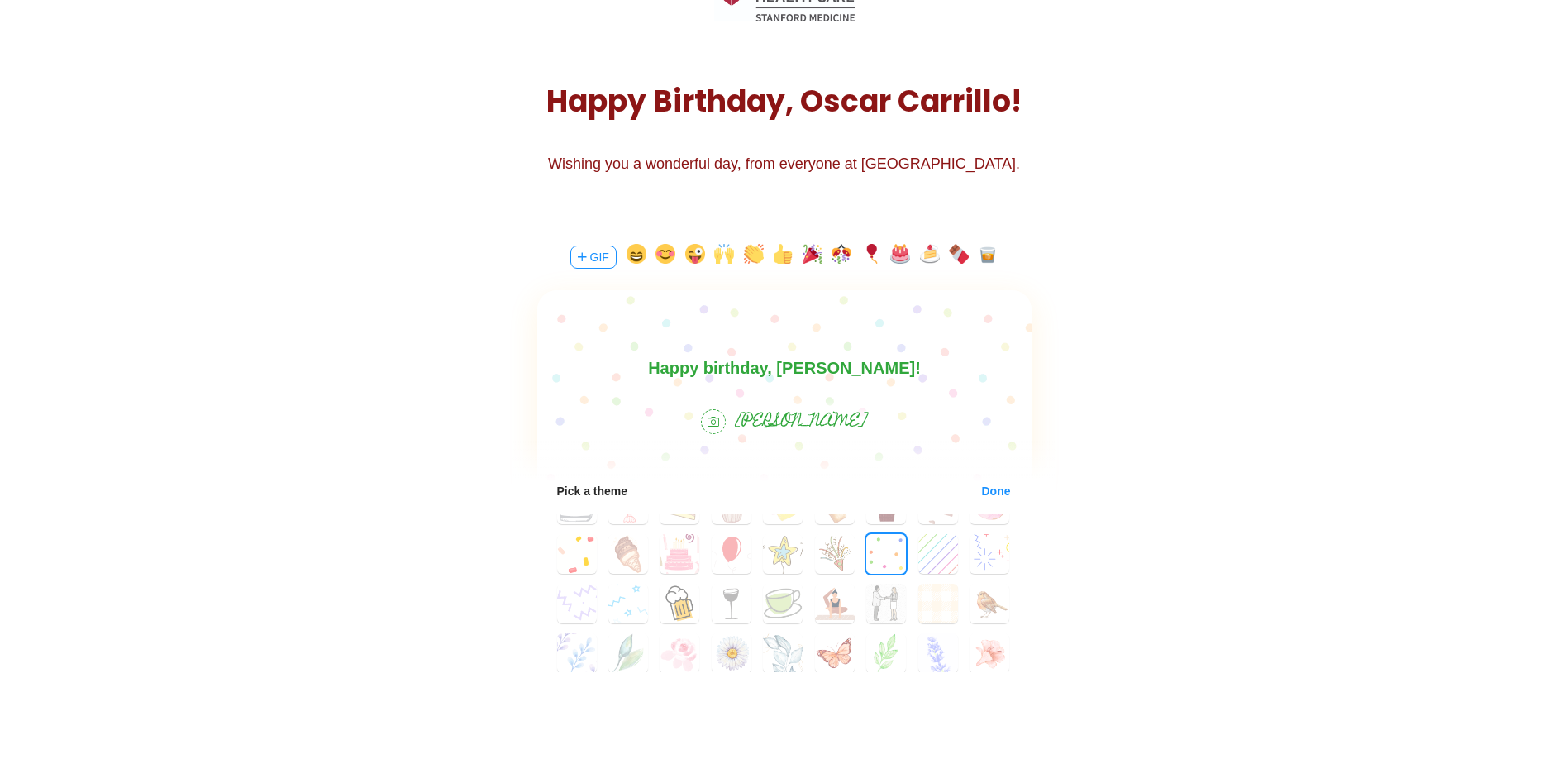
click at [990, 362] on body "Happy birthday, [PERSON_NAME]!" at bounding box center [783, 368] width 494 height 27
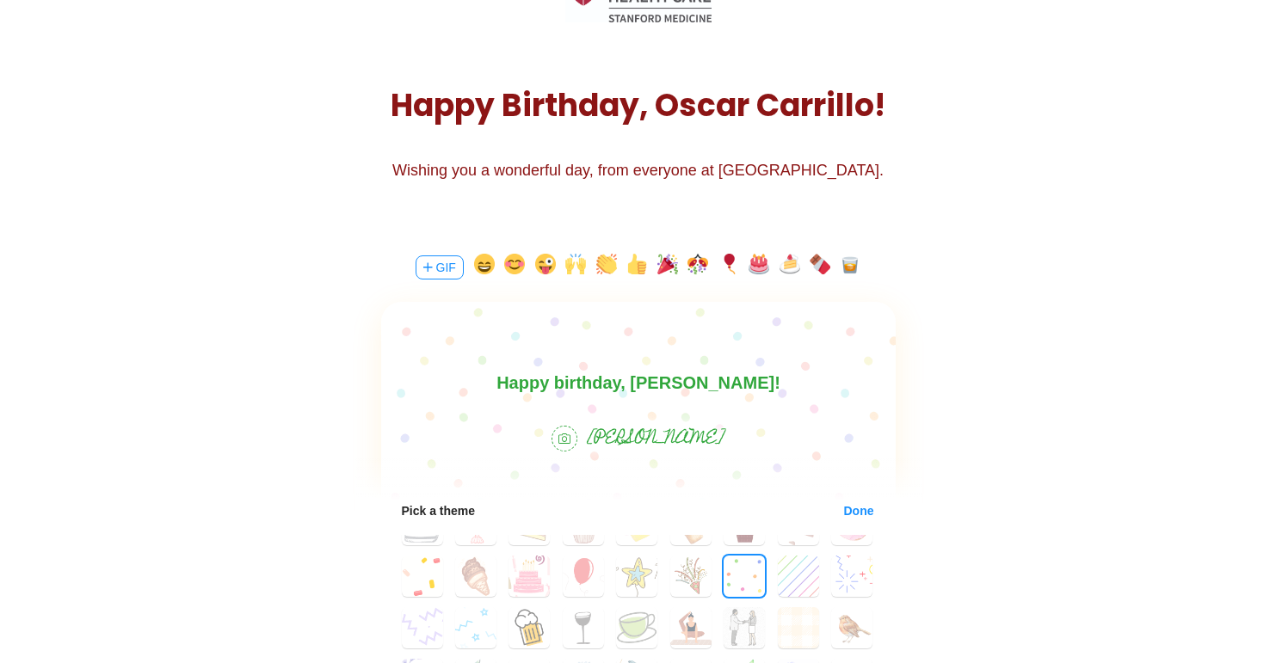
click at [754, 391] on body "Happy birthday, [PERSON_NAME]!" at bounding box center [637, 383] width 514 height 28
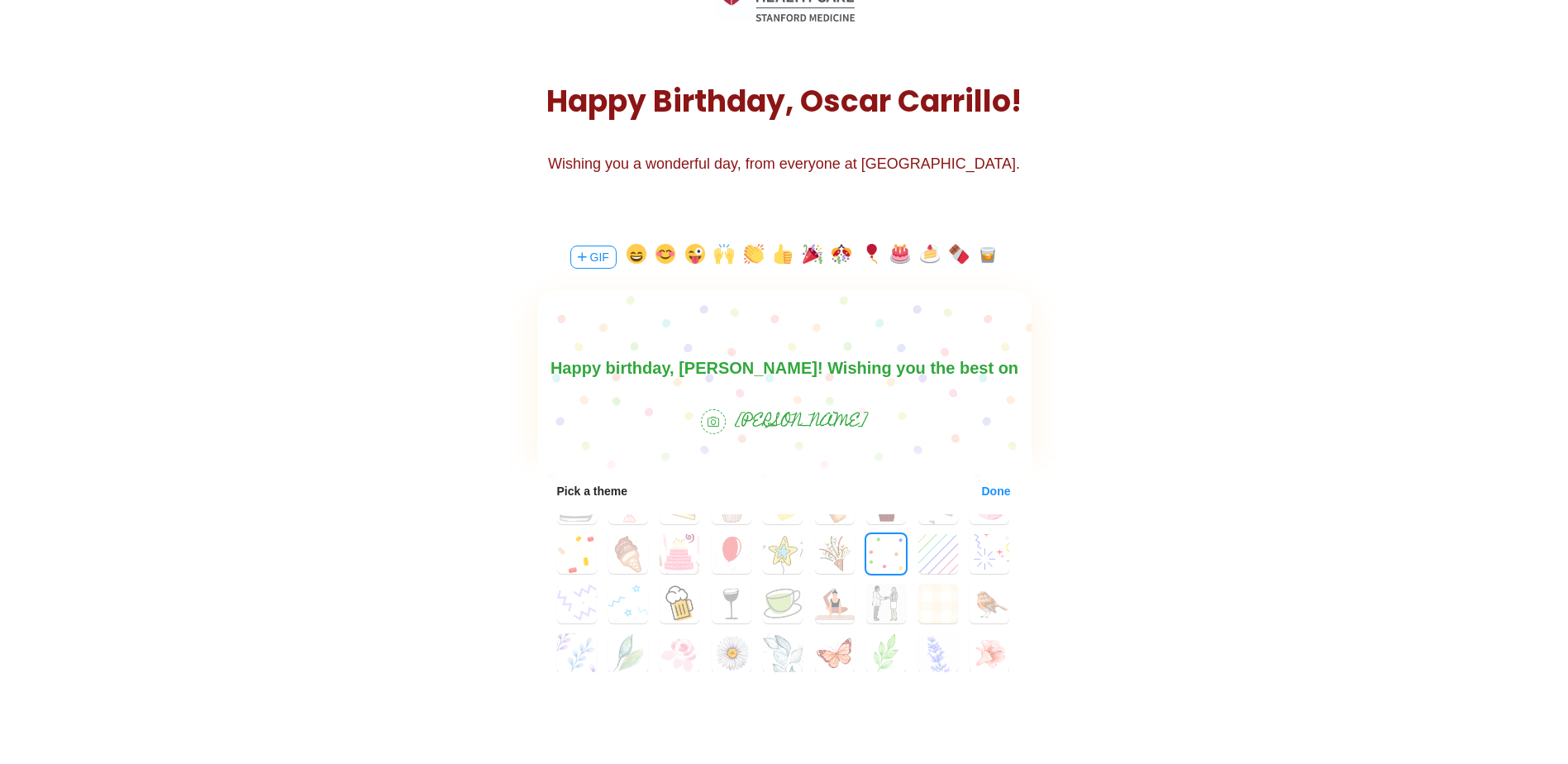
scroll to position [24, 0]
drag, startPoint x: 937, startPoint y: 363, endPoint x: 796, endPoint y: 357, distance: 141.1
click at [796, 357] on body "Happy birthday, [PERSON_NAME]! Wishing you the best on your birthday and for th…" at bounding box center [783, 357] width 494 height 53
drag, startPoint x: 854, startPoint y: 373, endPoint x: 805, endPoint y: 318, distance: 73.7
click at [805, 331] on html "Happy birthday, [PERSON_NAME]! Wishing you the best on your birthday and for th…" at bounding box center [783, 357] width 494 height 53
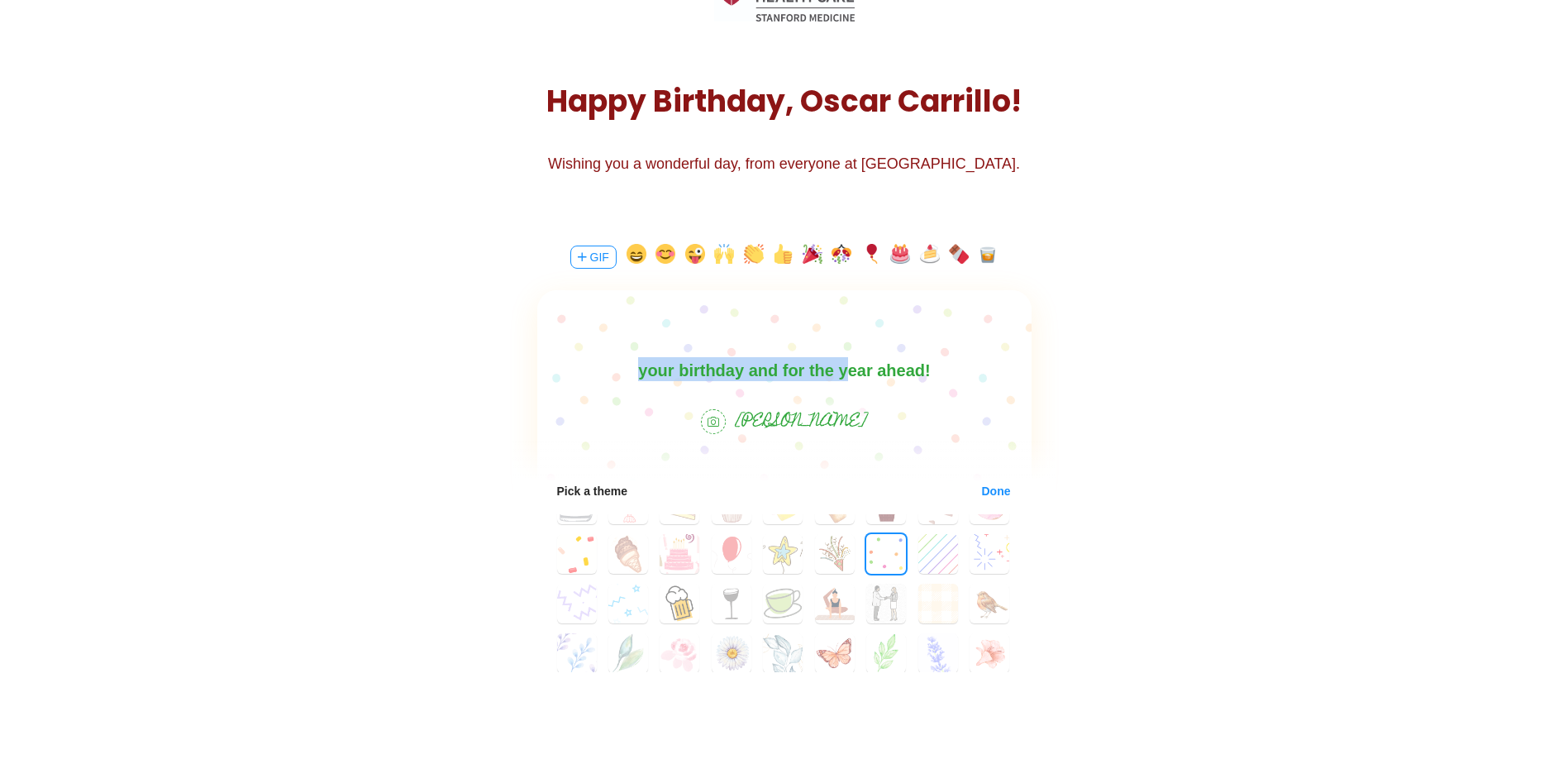
click at [804, 374] on body "Happy birthday, [PERSON_NAME]! Wishing you the best on your birthday and for th…" at bounding box center [783, 357] width 494 height 53
click at [895, 375] on body "Happy birthday, [PERSON_NAME]! Wishing you the best on your birthday and for th…" at bounding box center [783, 357] width 494 height 53
click at [805, 418] on span "[PERSON_NAME]" at bounding box center [801, 422] width 132 height 32
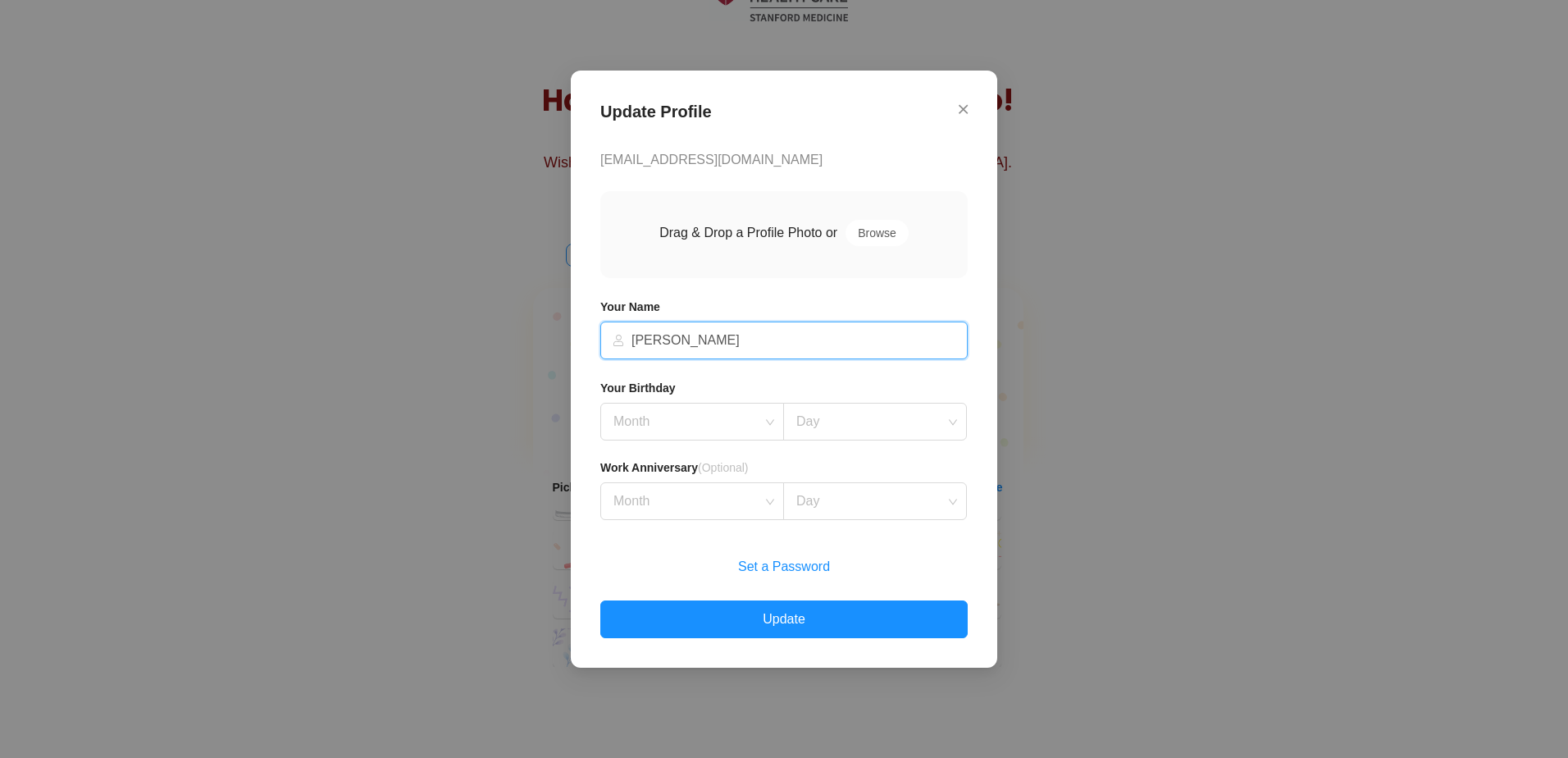
click at [724, 343] on input "[PERSON_NAME]" at bounding box center [794, 340] width 326 height 36
click at [725, 341] on input "[PERSON_NAME]" at bounding box center [794, 340] width 326 height 36
click at [964, 111] on icon "Close" at bounding box center [962, 109] width 9 height 14
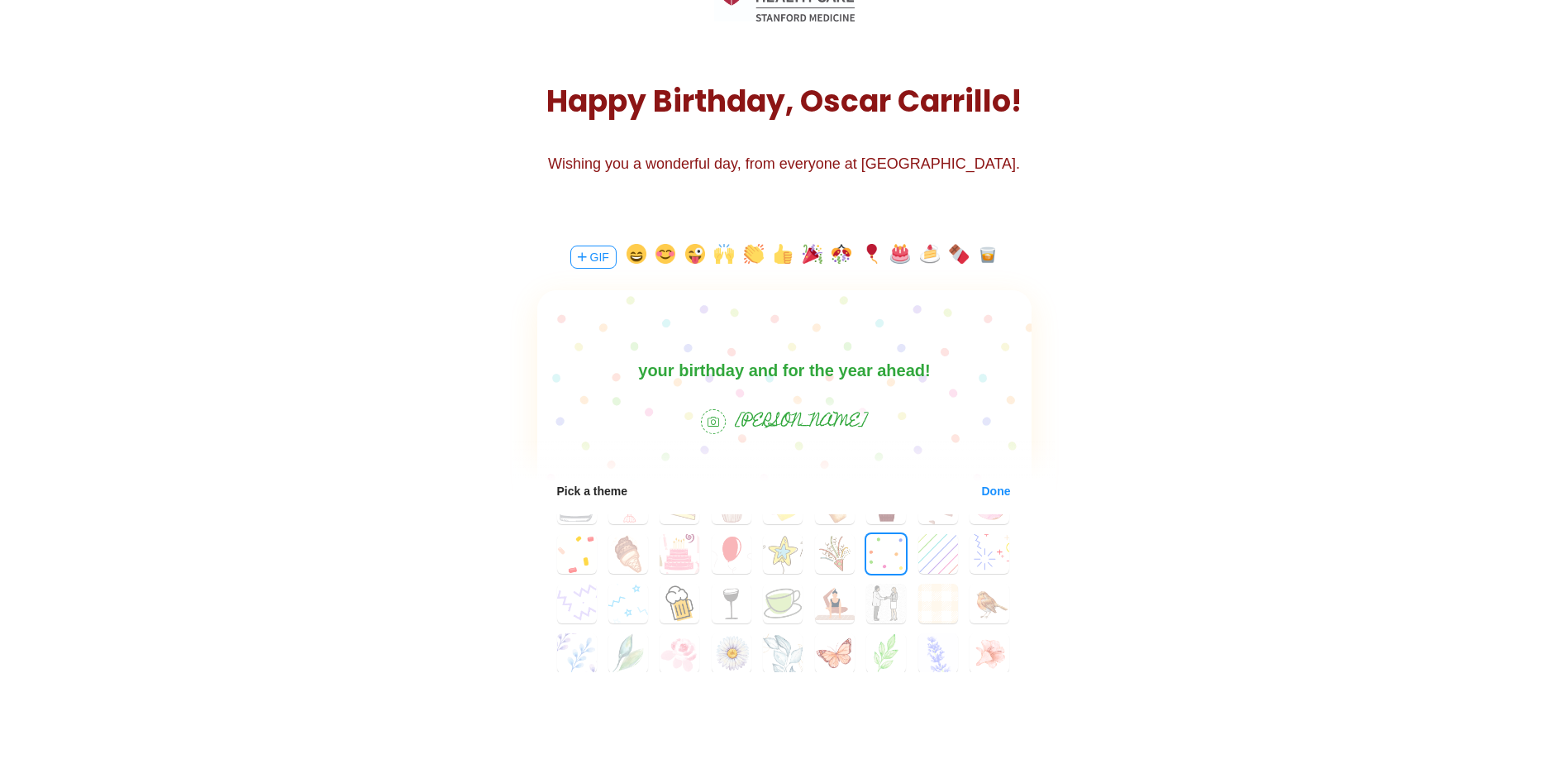
click at [847, 375] on body "Happy birthday, [PERSON_NAME]! Wishing you the best on your birthday and for th…" at bounding box center [783, 357] width 494 height 53
drag, startPoint x: 882, startPoint y: 369, endPoint x: 895, endPoint y: 361, distance: 15.3
click at [747, 367] on body "Happy birthday, [PERSON_NAME]! Wishing you the best on your birthday and for th…" at bounding box center [783, 357] width 494 height 53
click at [895, 361] on body "Happy birthday, [PERSON_NAME]! Wishing you the best on your birthday and for th…" at bounding box center [783, 357] width 494 height 53
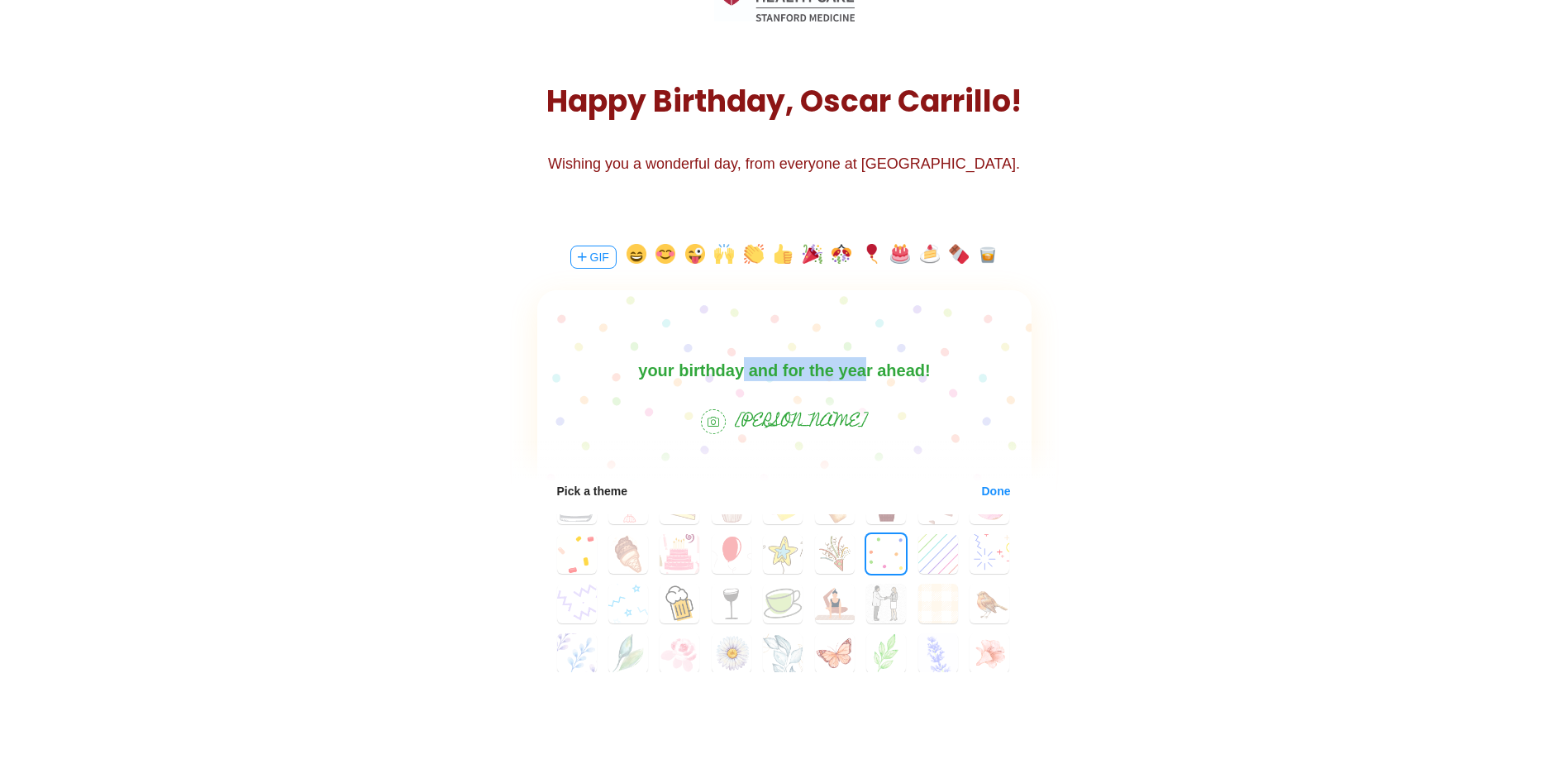
click at [908, 360] on body "Happy birthday, [PERSON_NAME]! Wishing you the best on your birthday and for th…" at bounding box center [783, 357] width 494 height 53
click at [894, 370] on body "Happy birthday, [PERSON_NAME]! Wishing you the best on your birthday and for th…" at bounding box center [783, 357] width 494 height 53
click at [909, 369] on body "Happy birthday, [PERSON_NAME]! Wishing you the best on your birthday and for th…" at bounding box center [783, 357] width 494 height 53
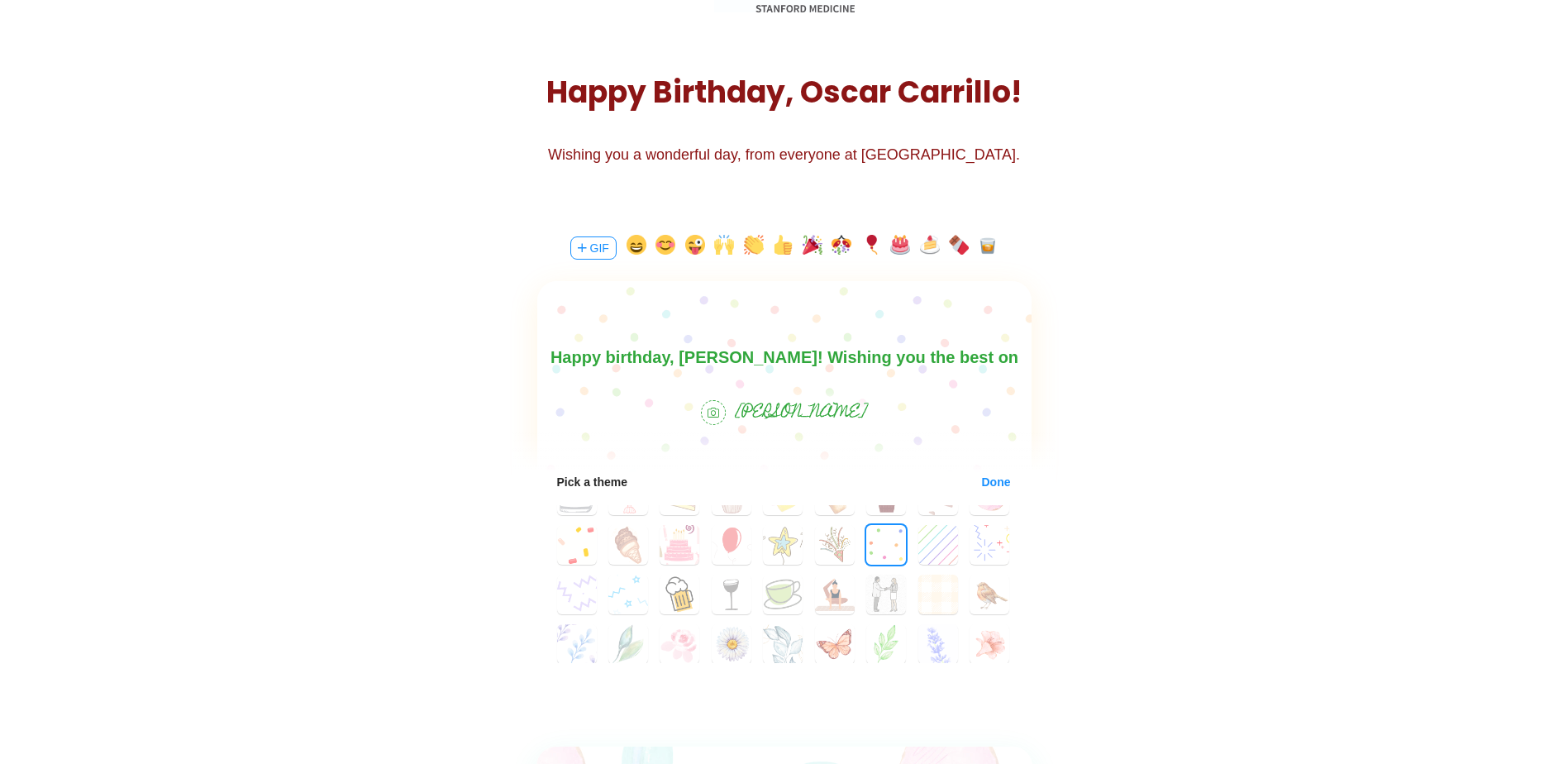
scroll to position [170, 0]
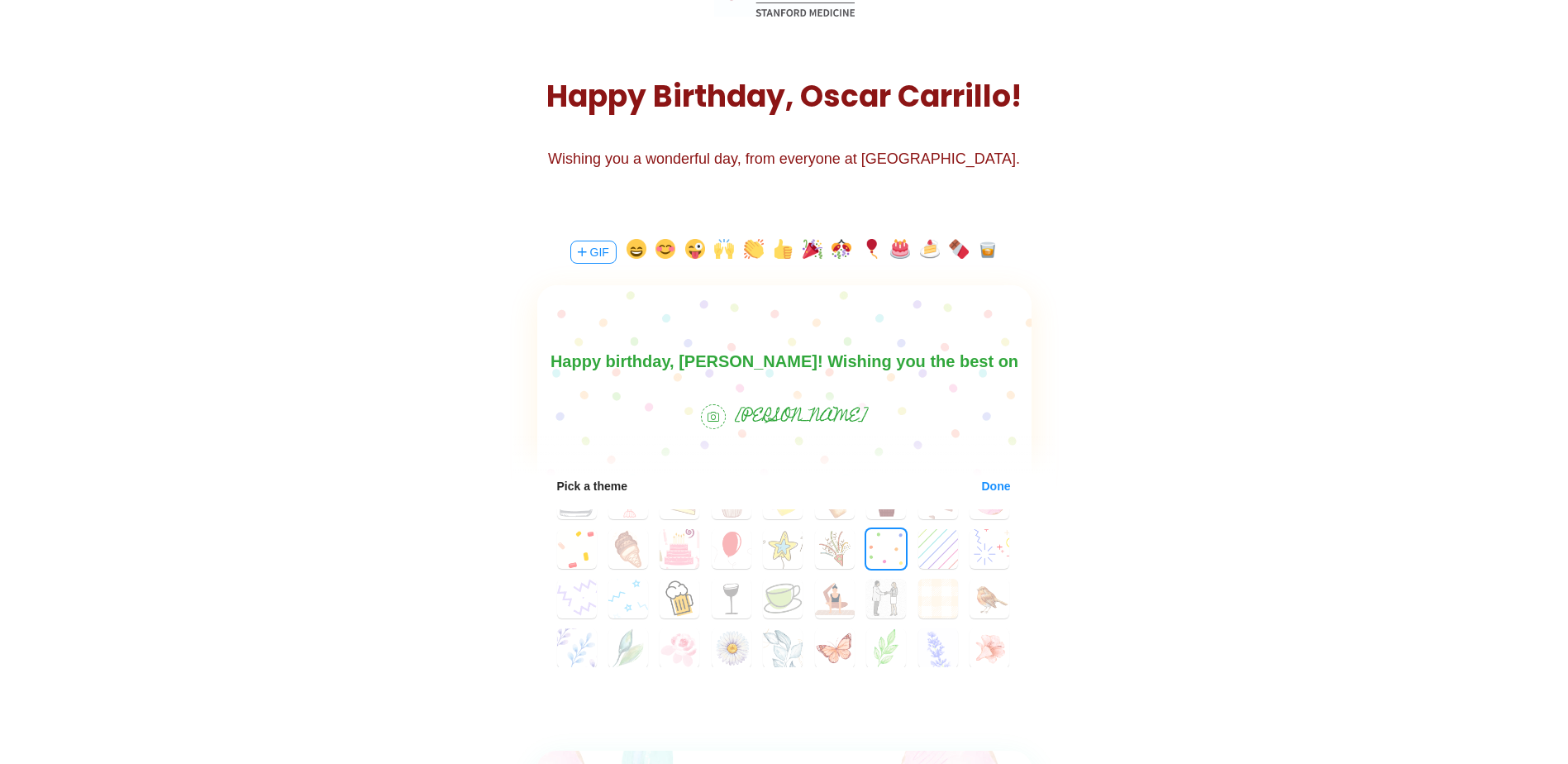
click at [730, 362] on body "Happy birthday, [PERSON_NAME]! Wishing you the best on your birthday and for th…" at bounding box center [783, 374] width 494 height 53
click at [704, 366] on body "Happy birthday, [PERSON_NAME]! Wishing you the best on your birthday and for th…" at bounding box center [783, 374] width 494 height 53
click at [735, 359] on body "Happy birthday, [PERSON_NAME]! Wishing you the best on your birthday and for th…" at bounding box center [783, 374] width 494 height 53
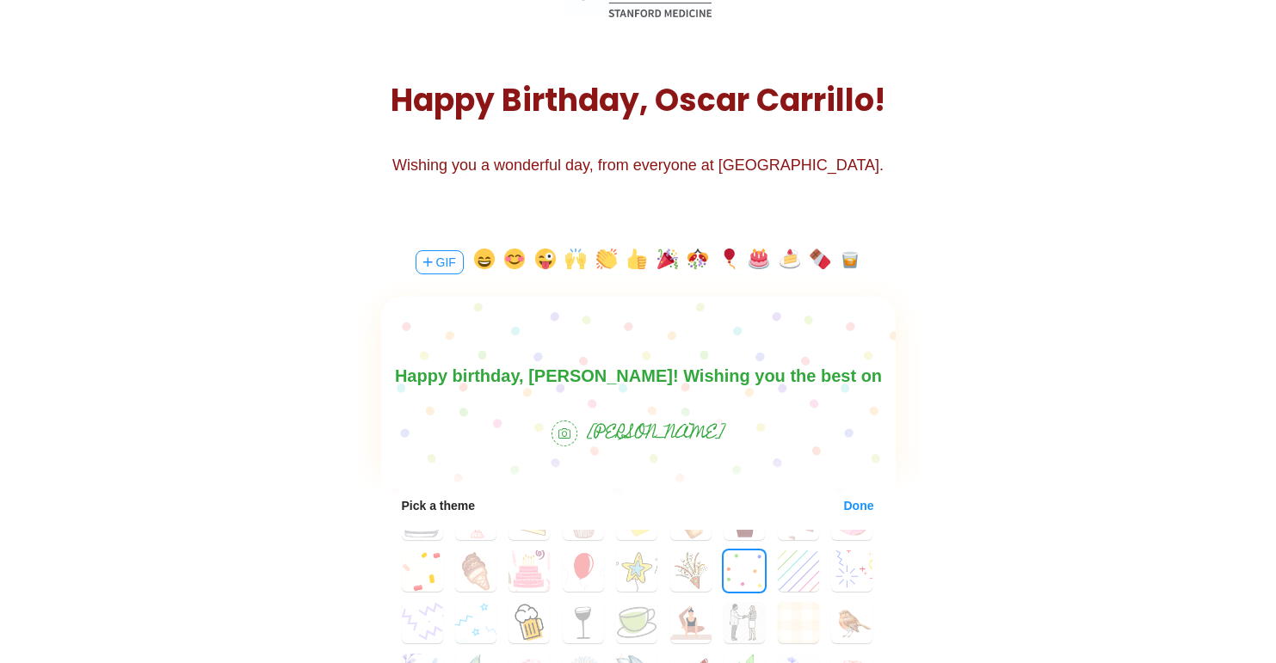
drag, startPoint x: 60, startPoint y: 635, endPoint x: 181, endPoint y: 592, distance: 128.7
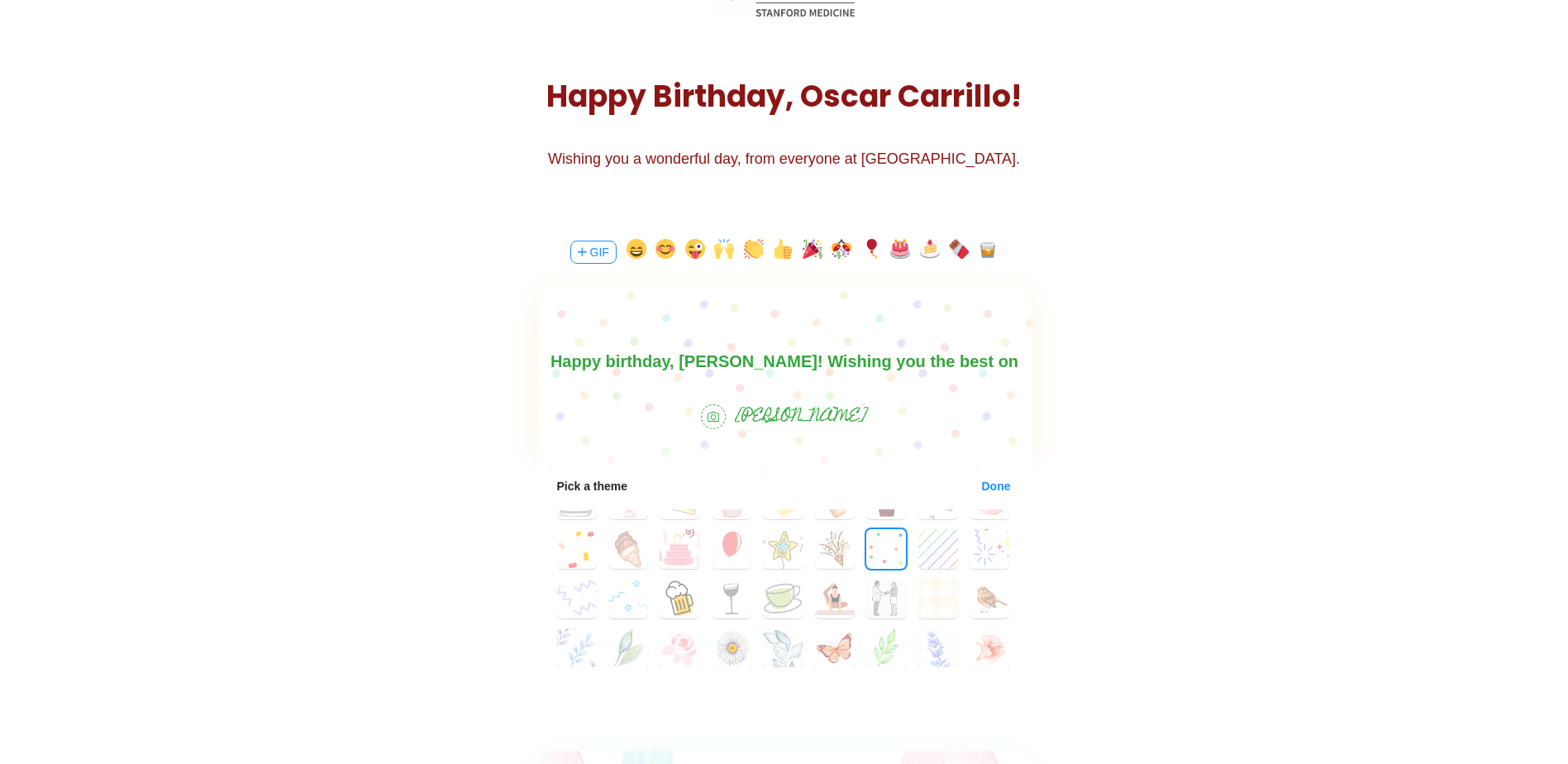
click at [726, 358] on body "Happy birthday, [PERSON_NAME]! Wishing you the best on your birthday and for th…" at bounding box center [783, 374] width 494 height 53
click at [909, 373] on body "Happy birthday, [PERSON_NAME]! Hope you have fun plans for your birthday :) Wis…" at bounding box center [783, 365] width 494 height 80
click at [919, 364] on body "Happy birthday, [PERSON_NAME]! Hope you have fun plans for your birthday :) Wis…" at bounding box center [783, 365] width 494 height 80
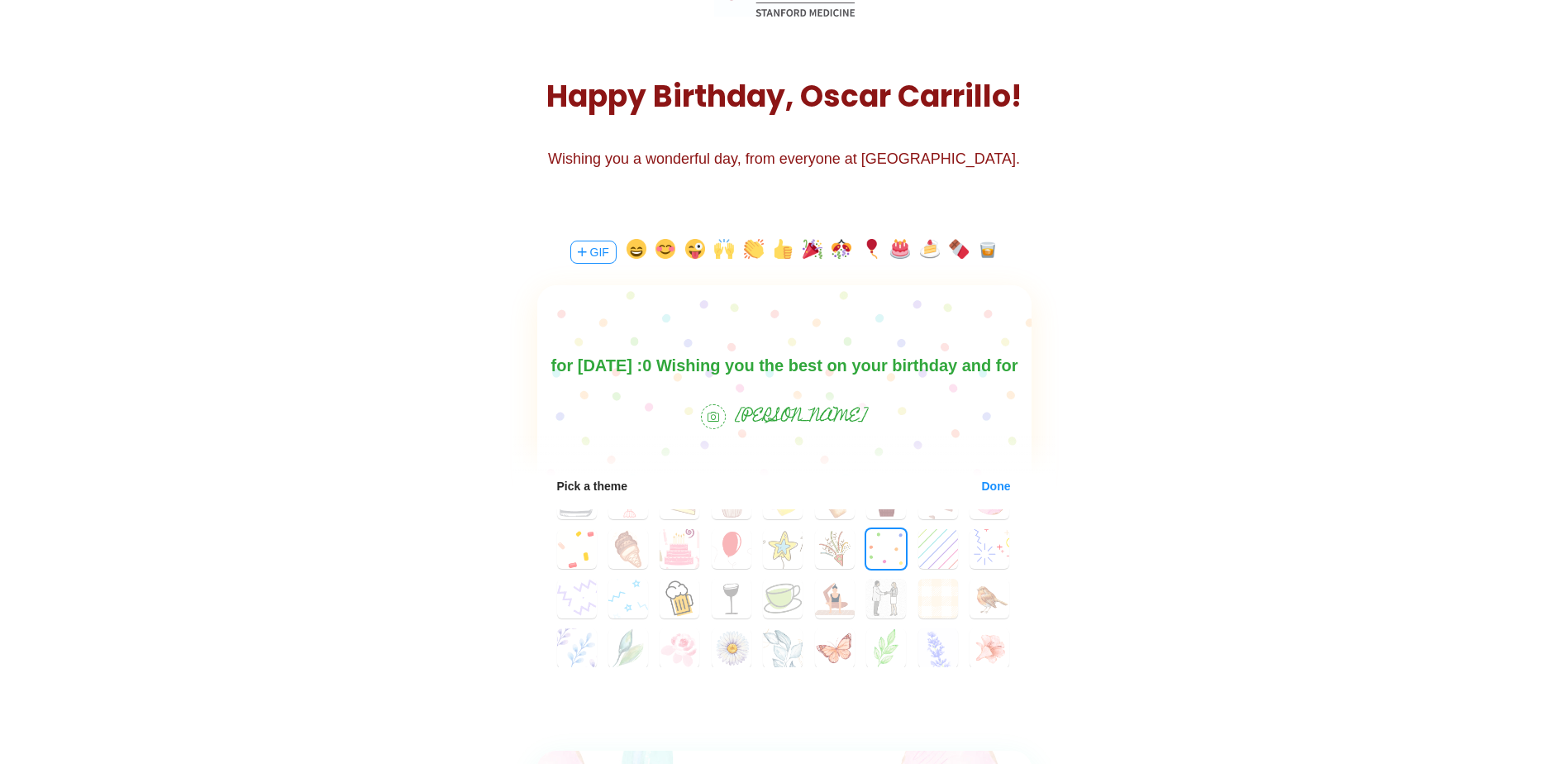
scroll to position [2, 0]
drag, startPoint x: 1008, startPoint y: 362, endPoint x: 1581, endPoint y: 736, distance: 684.3
click at [1008, 362] on body "Happy birthday, [PERSON_NAME]! Hope you have fun plans for [DATE] :0 Wishing yo…" at bounding box center [783, 387] width 494 height 80
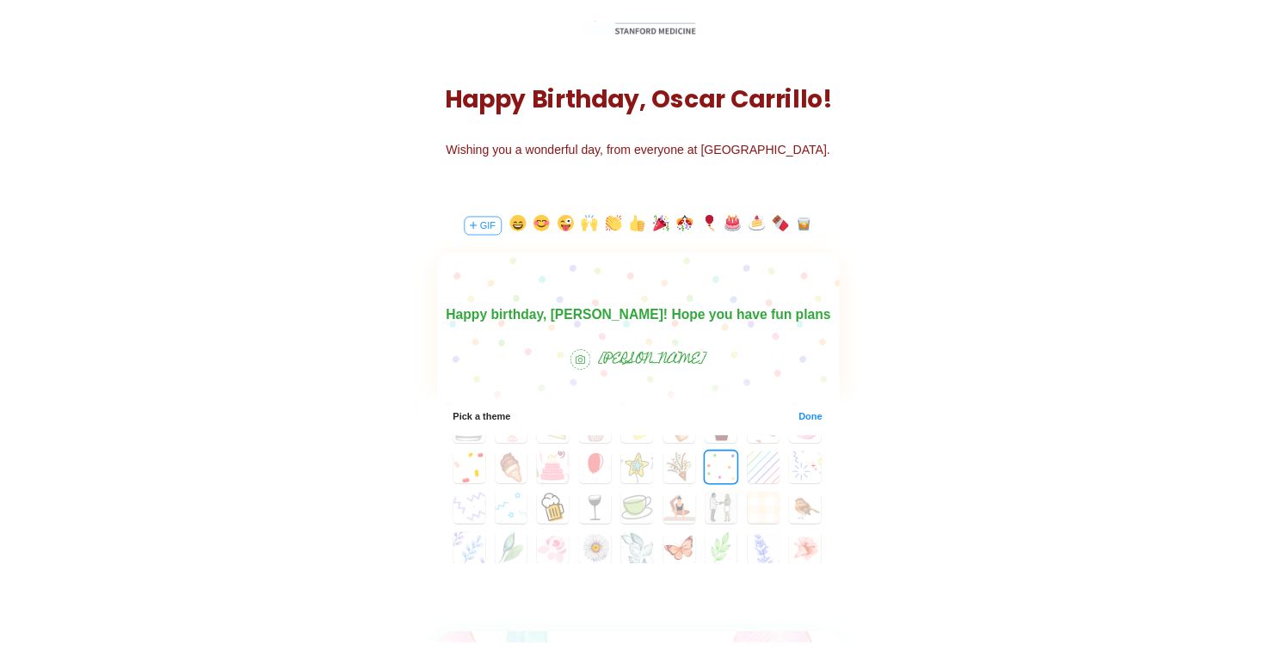
scroll to position [25, 0]
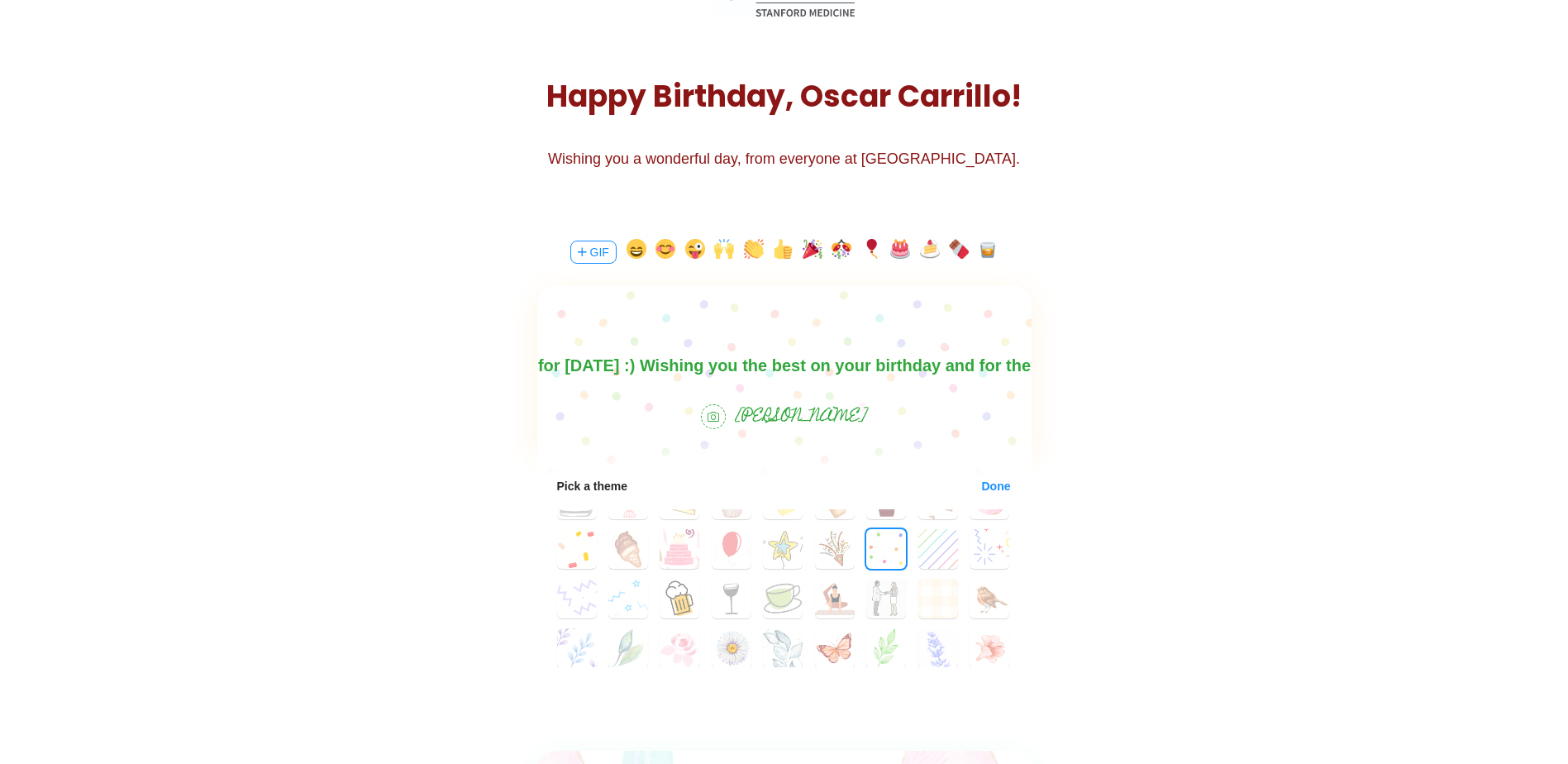
click at [981, 483] on button "Done" at bounding box center [996, 486] width 31 height 13
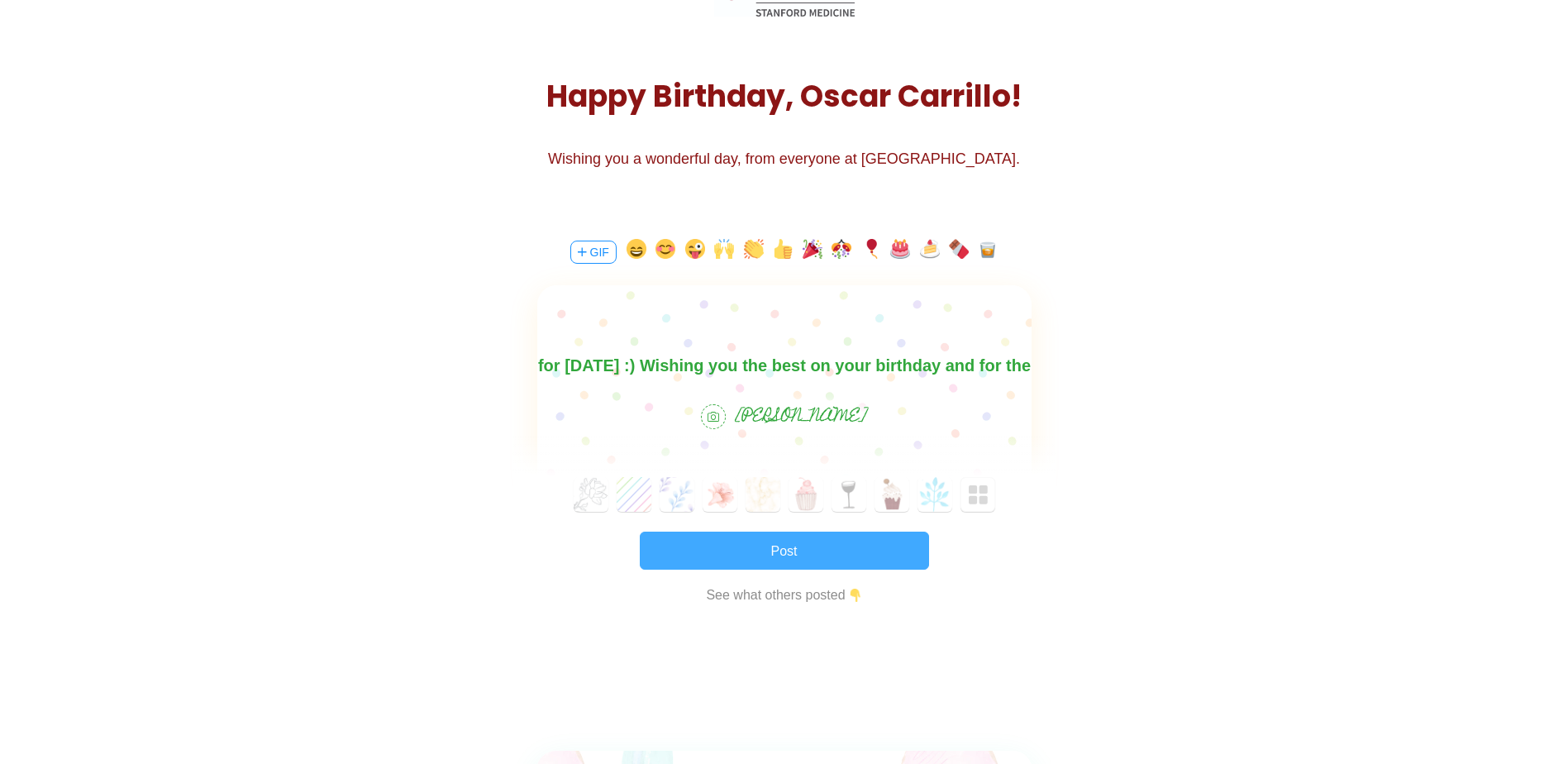
click at [819, 556] on button "Post" at bounding box center [784, 551] width 289 height 38
click at [1220, 299] on body "Shadow: (click to exit) Birthday OC [PERSON_NAME] Invite Others [DATE] 09:00 am…" at bounding box center [784, 211] width 1568 height 764
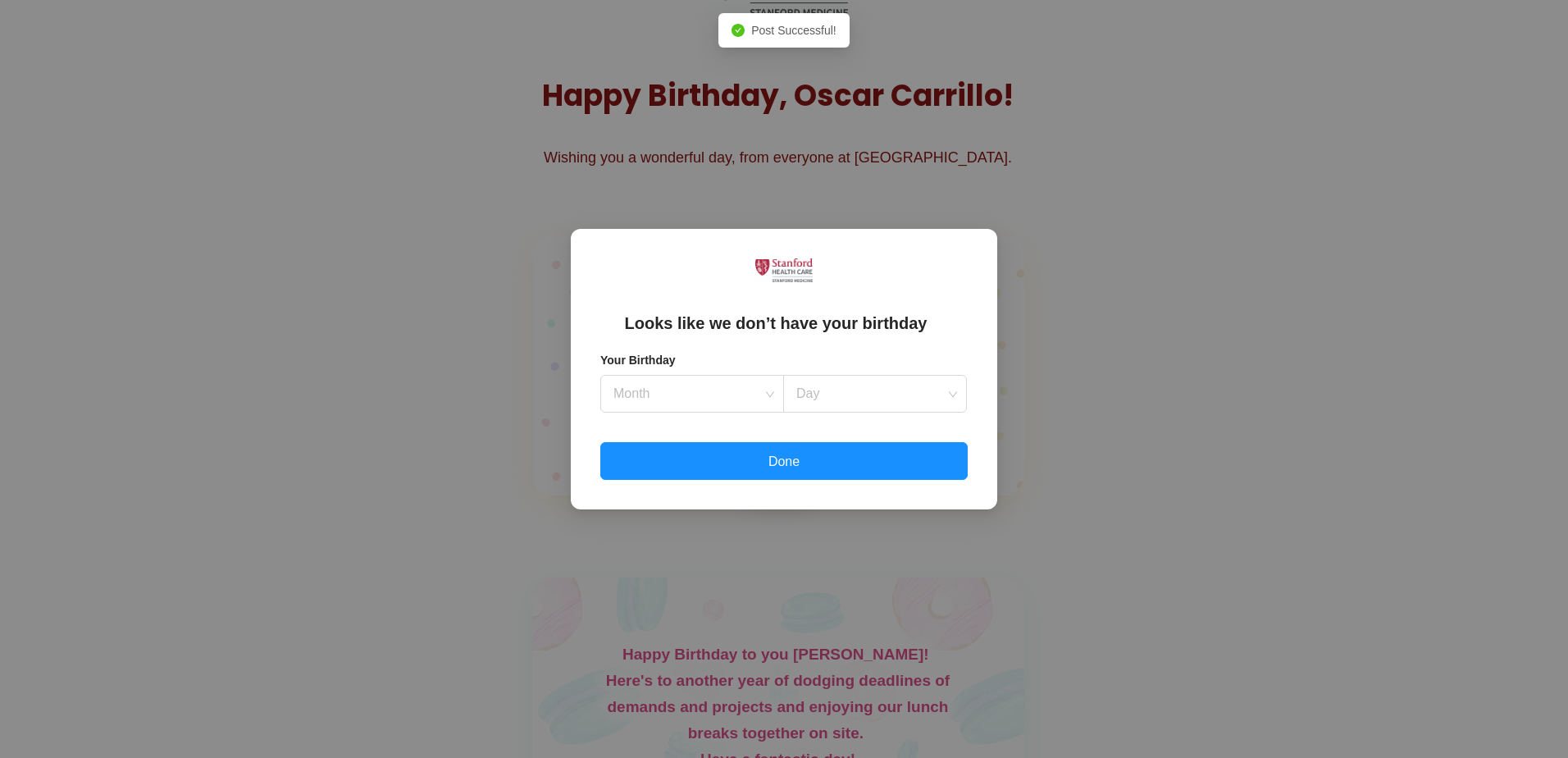
click at [1228, 353] on div "Looks like we don’t have your birthday Your Birthday Month Day Done" at bounding box center [784, 379] width 1568 height 758
